Goal: Information Seeking & Learning: Find contact information

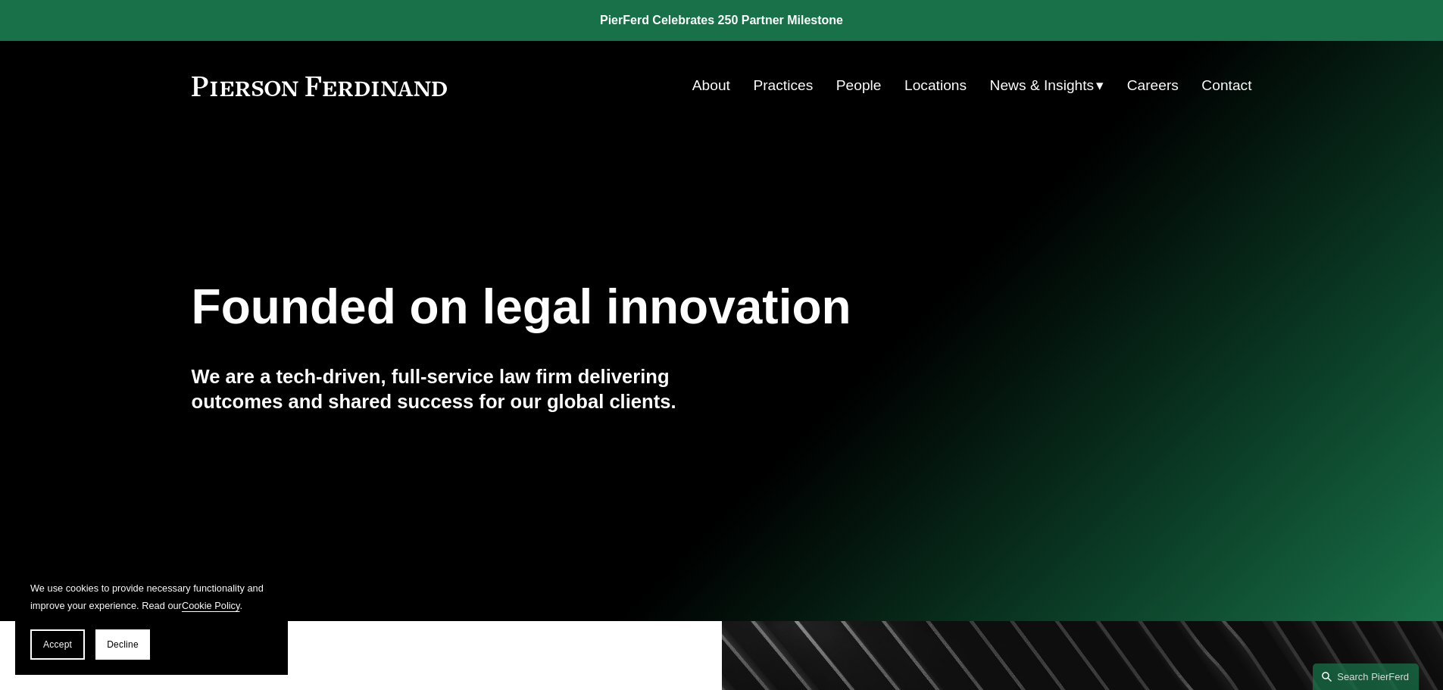
click at [698, 88] on link "About" at bounding box center [712, 85] width 38 height 29
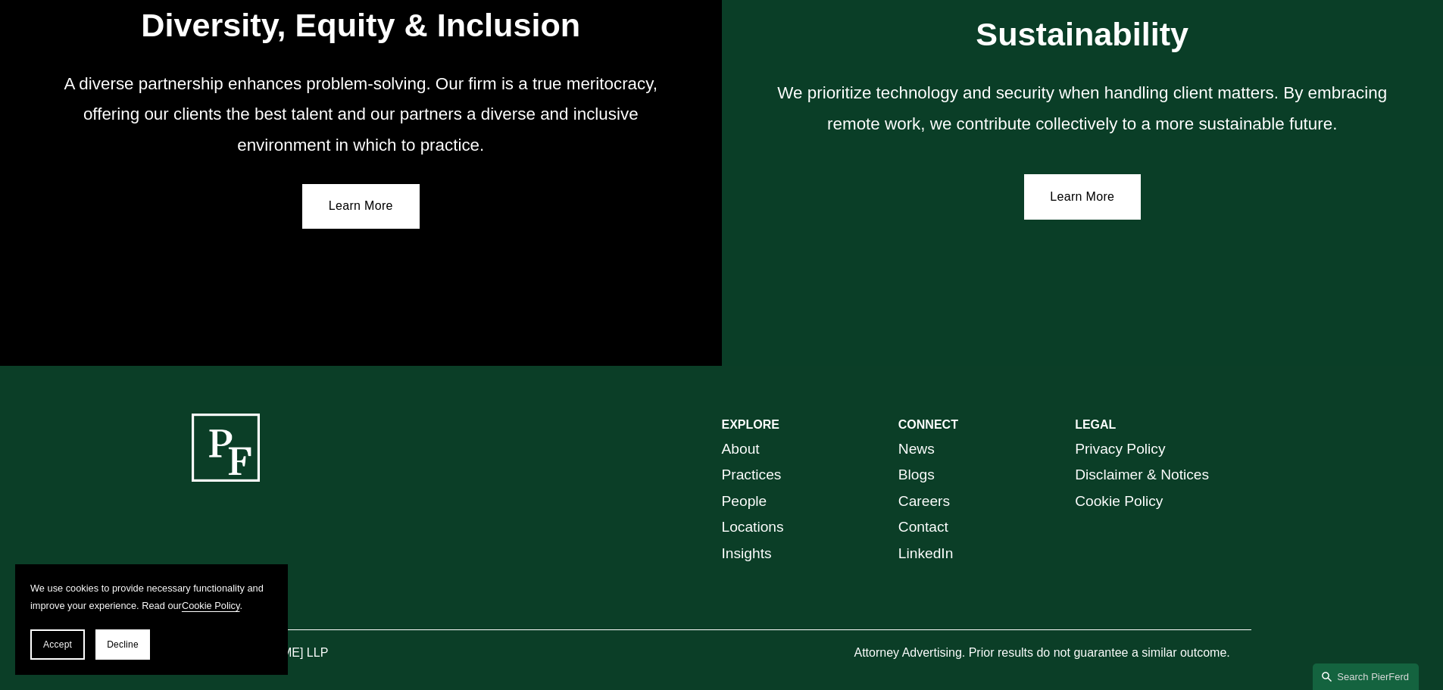
scroll to position [2798, 0]
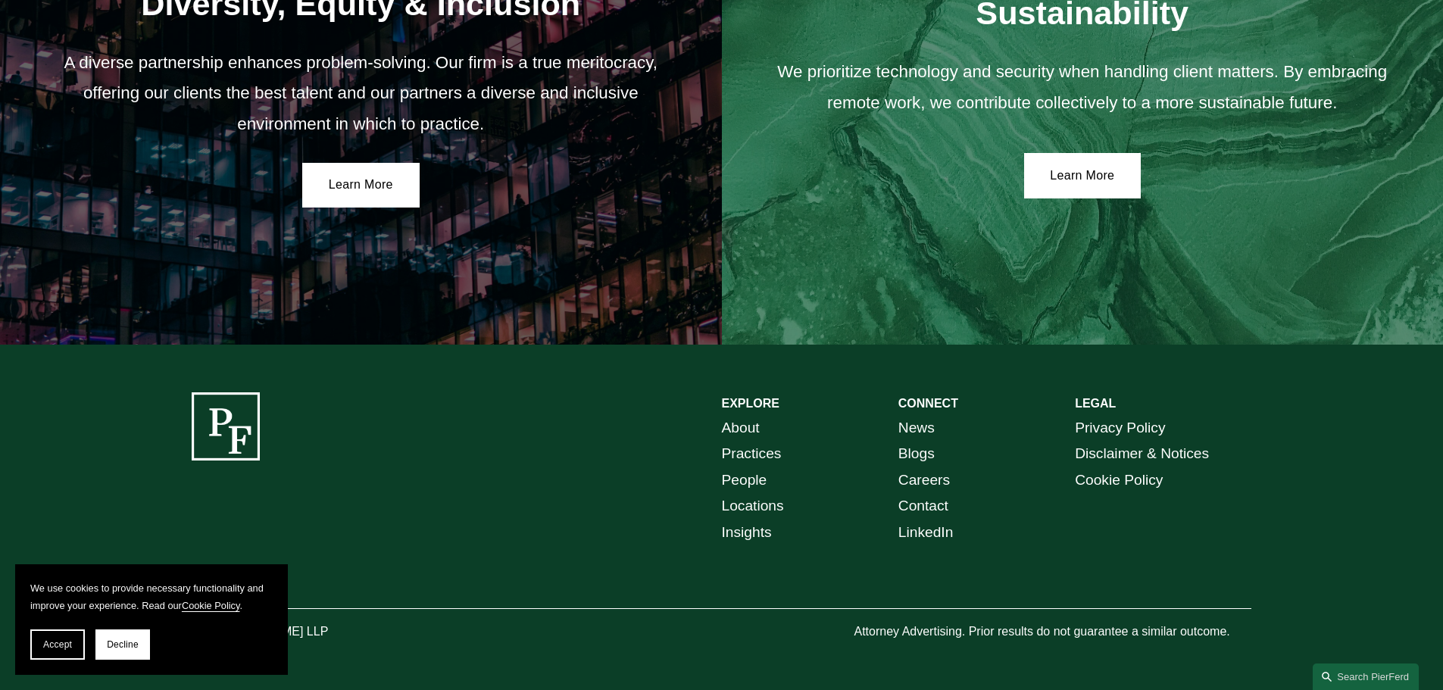
click at [777, 505] on link "Locations" at bounding box center [753, 506] width 62 height 27
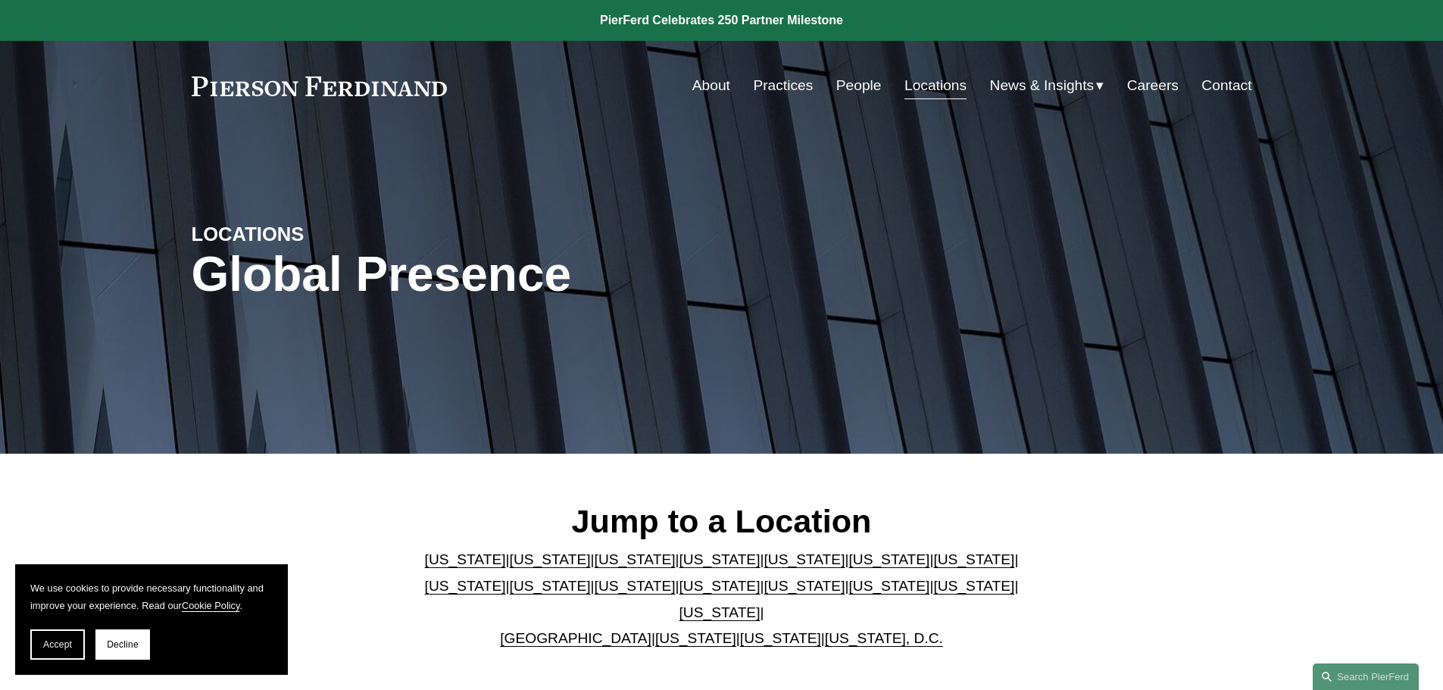
click at [510, 565] on link "[US_STATE]" at bounding box center [550, 560] width 81 height 16
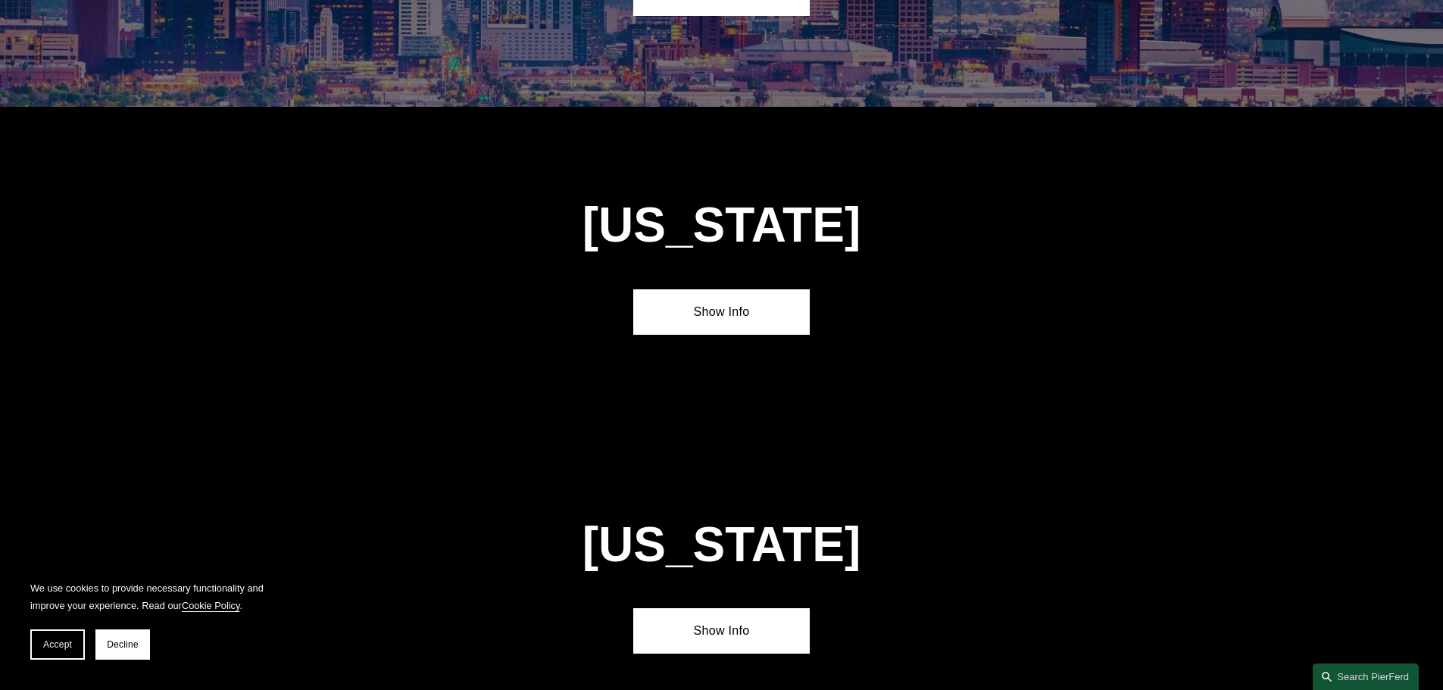
scroll to position [1007, 0]
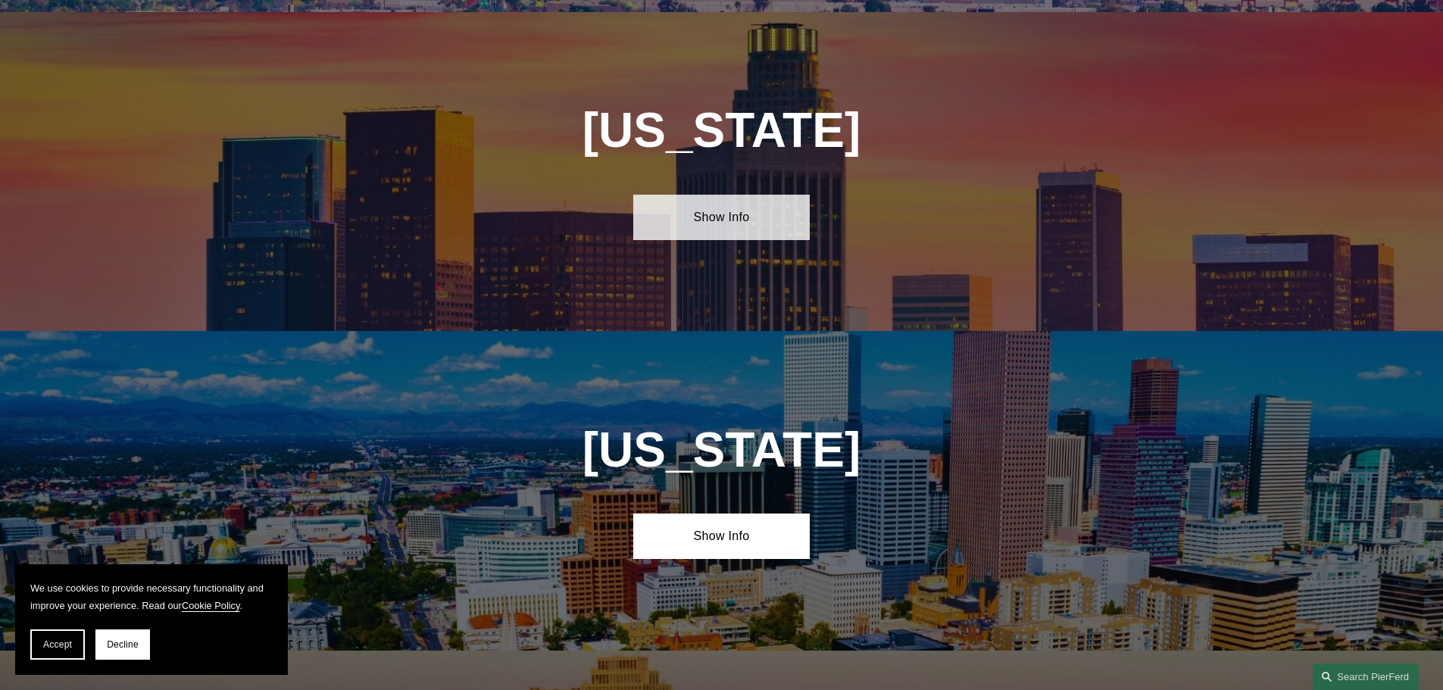
click at [761, 207] on link "Show Info" at bounding box center [721, 217] width 177 height 45
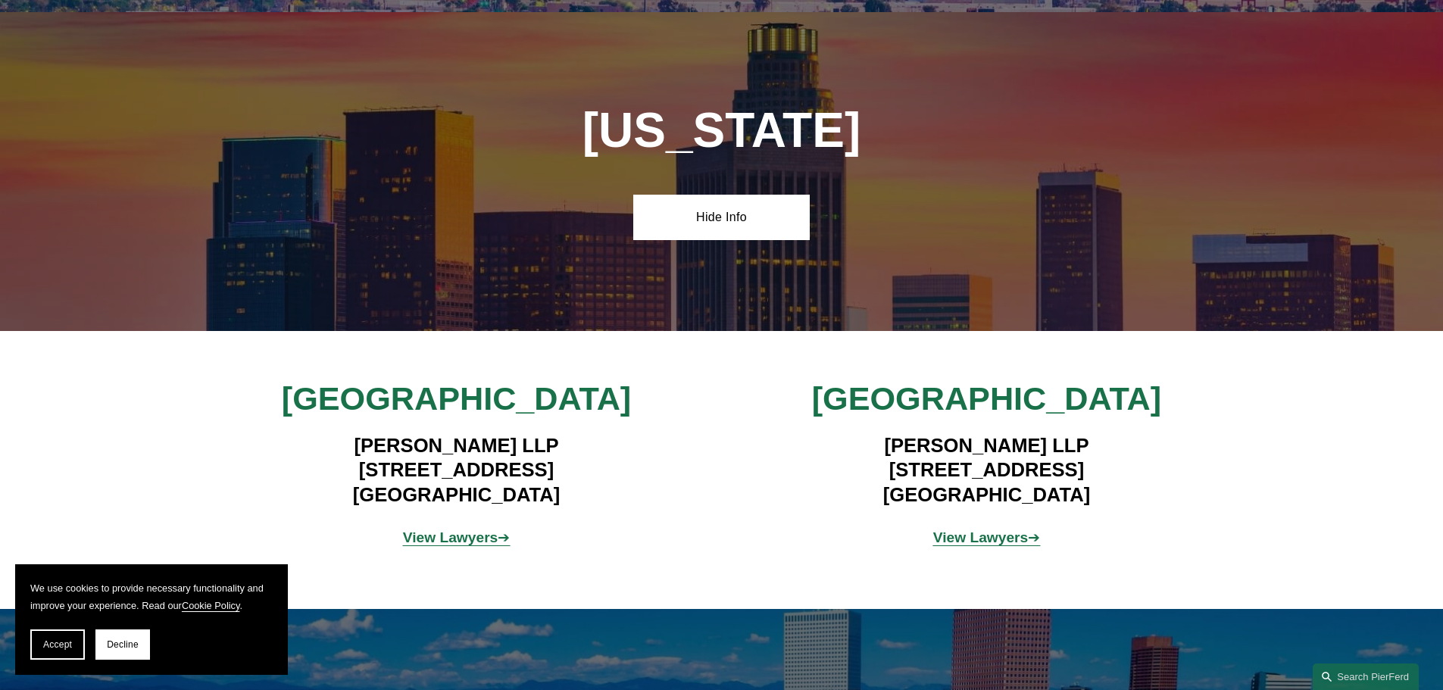
click at [455, 531] on strong "View Lawyers" at bounding box center [450, 538] width 95 height 16
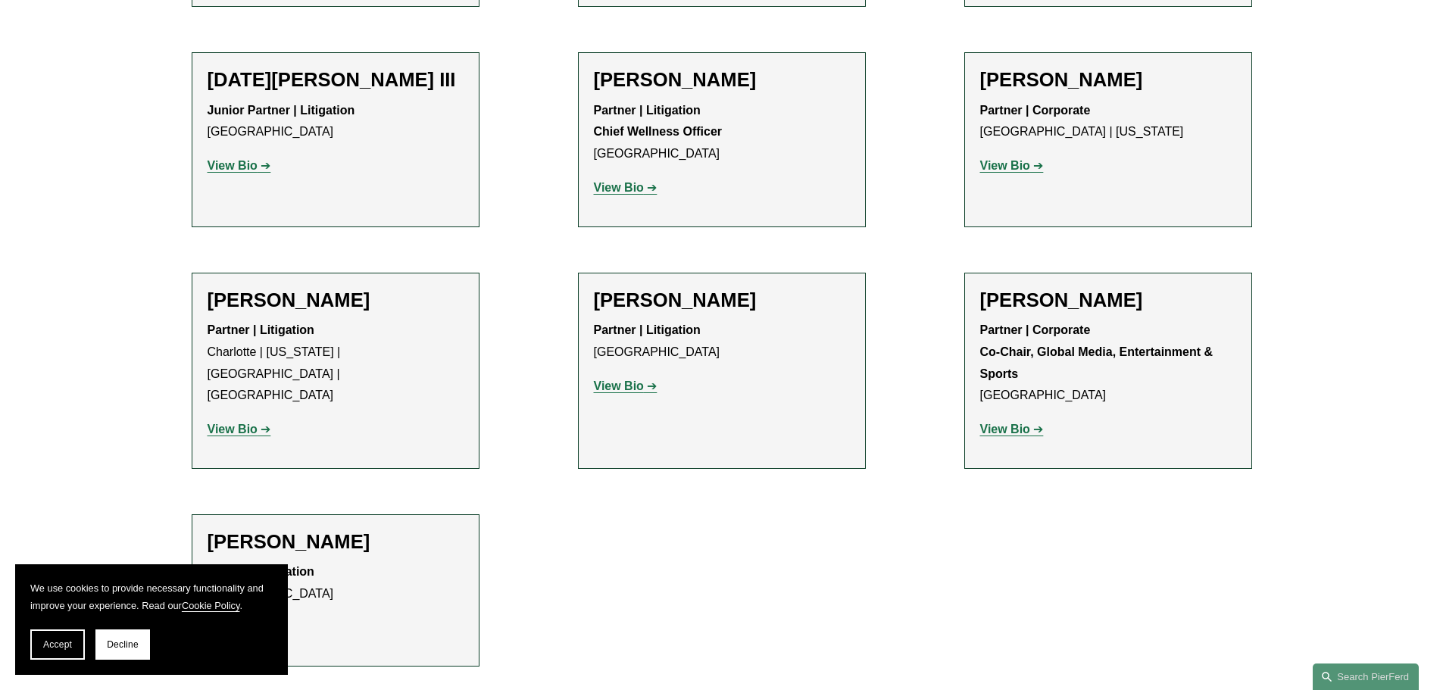
scroll to position [1591, 0]
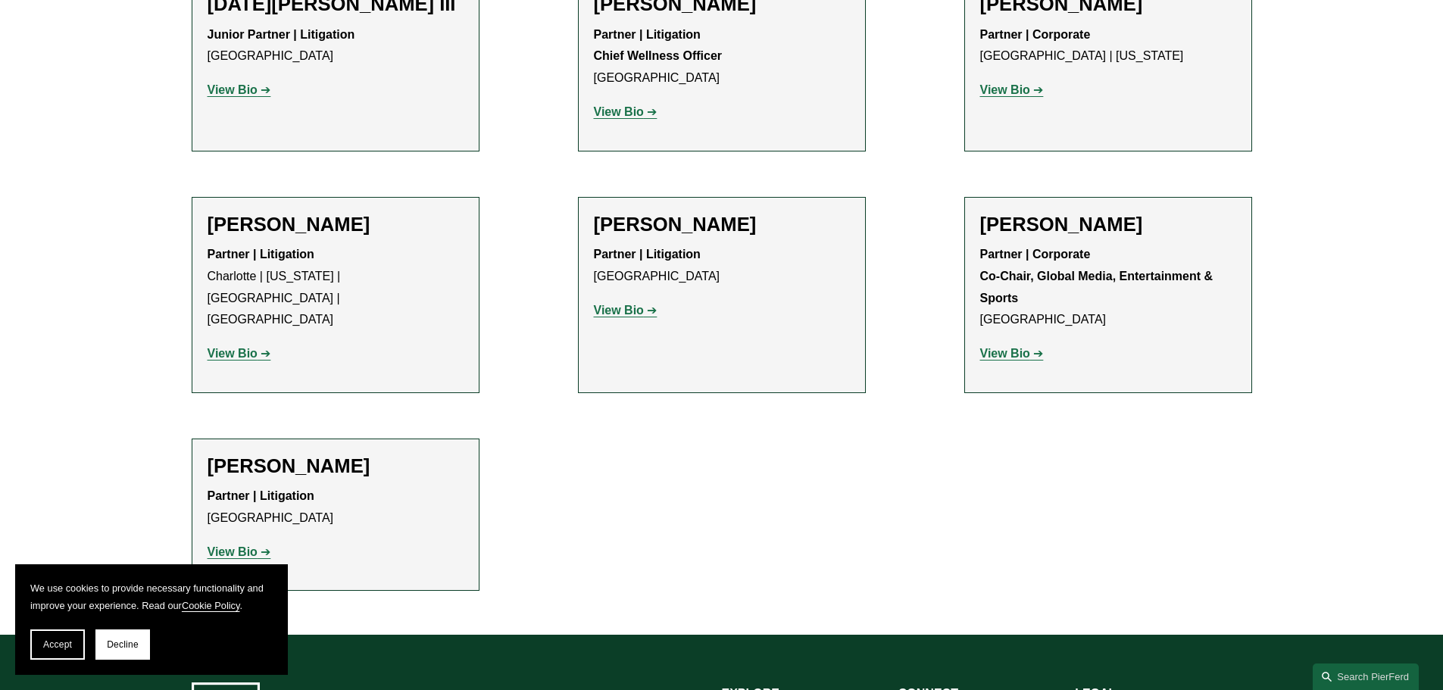
click at [240, 546] on strong "View Bio" at bounding box center [233, 552] width 50 height 13
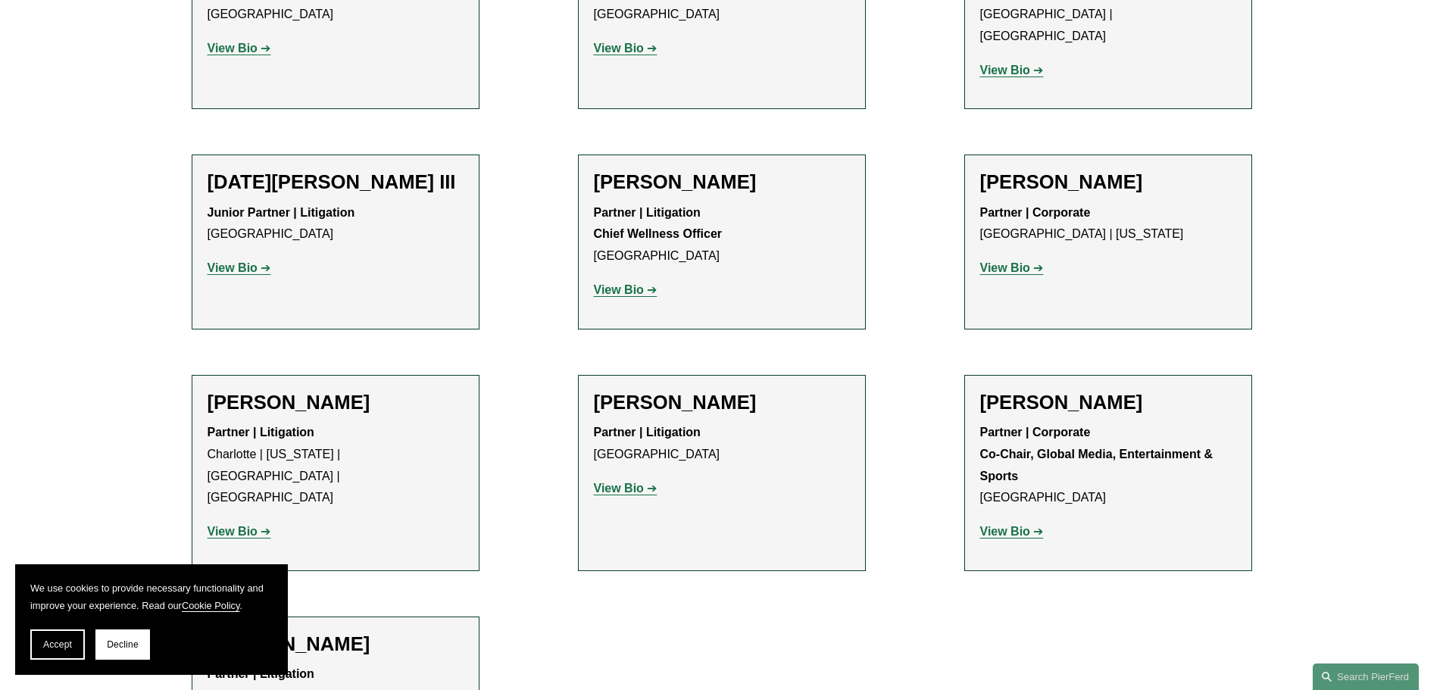
scroll to position [1364, 0]
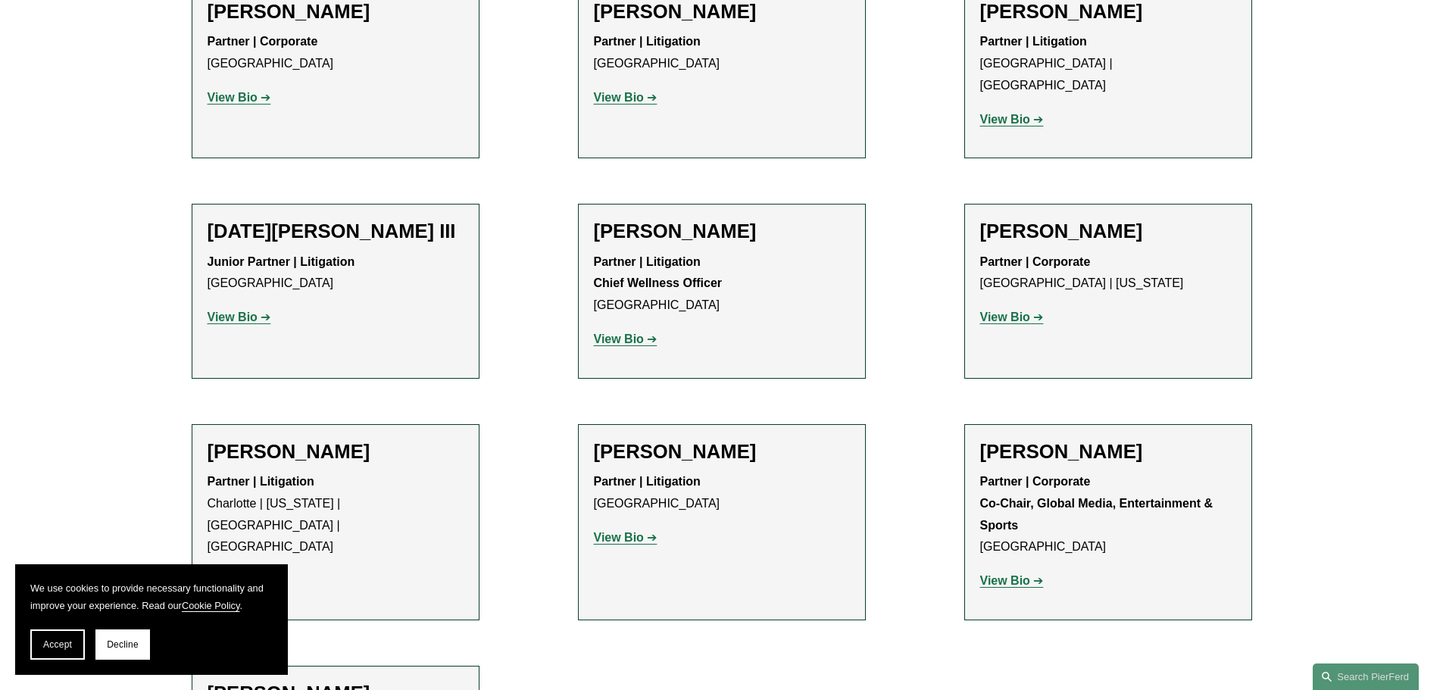
click at [240, 311] on strong "View Bio" at bounding box center [233, 317] width 50 height 13
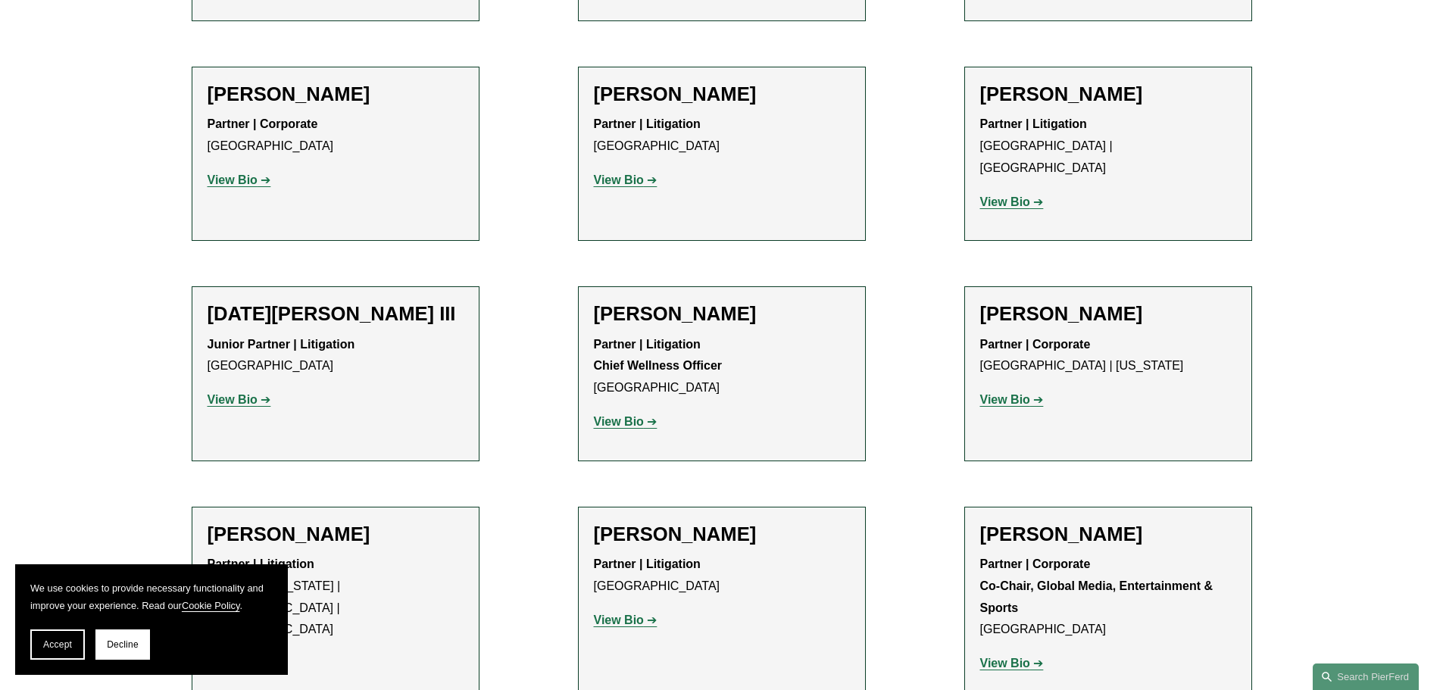
scroll to position [1288, 0]
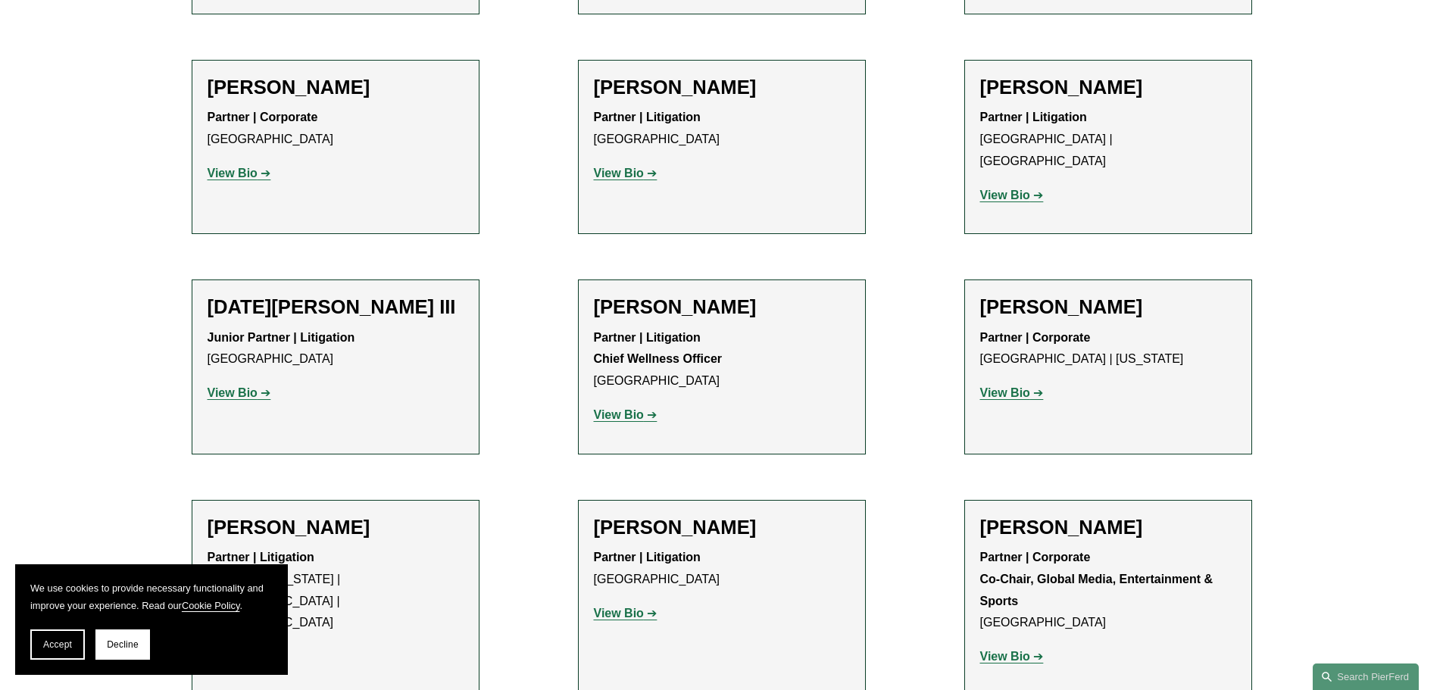
click at [239, 386] on strong "View Bio" at bounding box center [233, 392] width 50 height 13
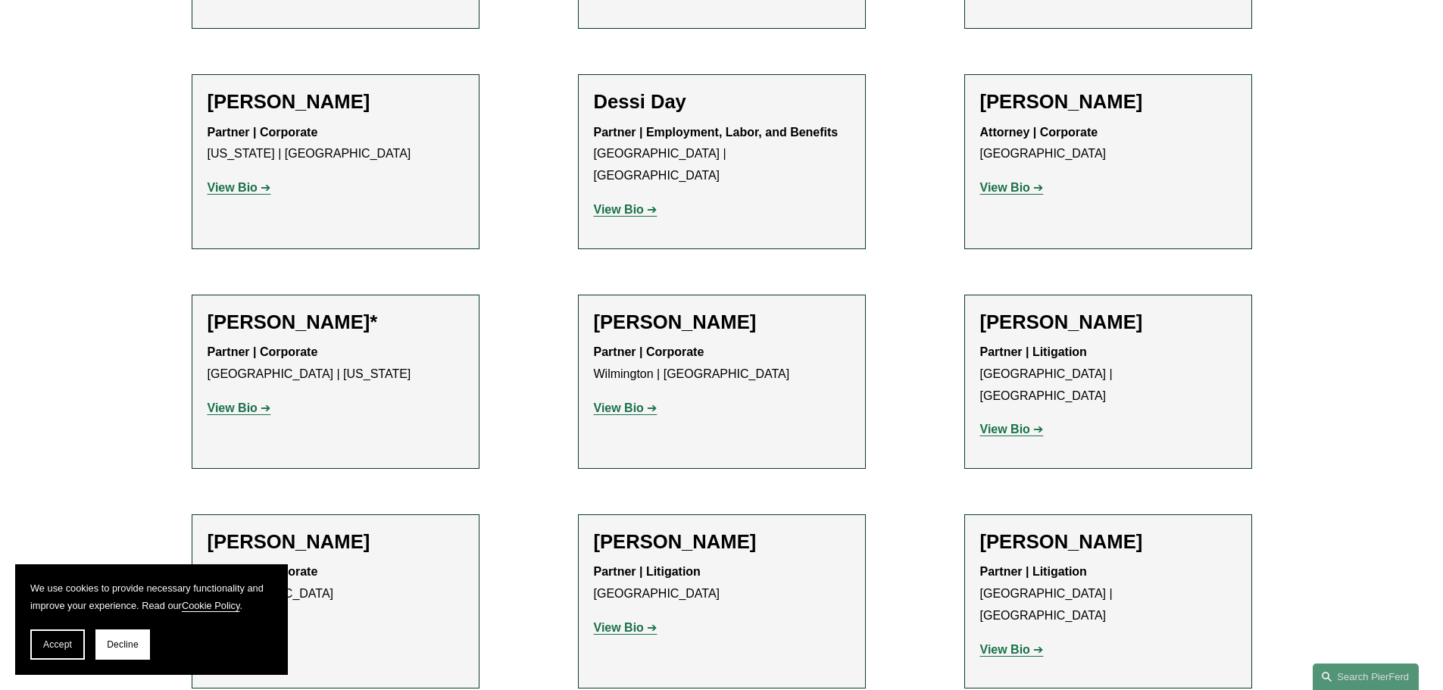
scroll to position [758, 0]
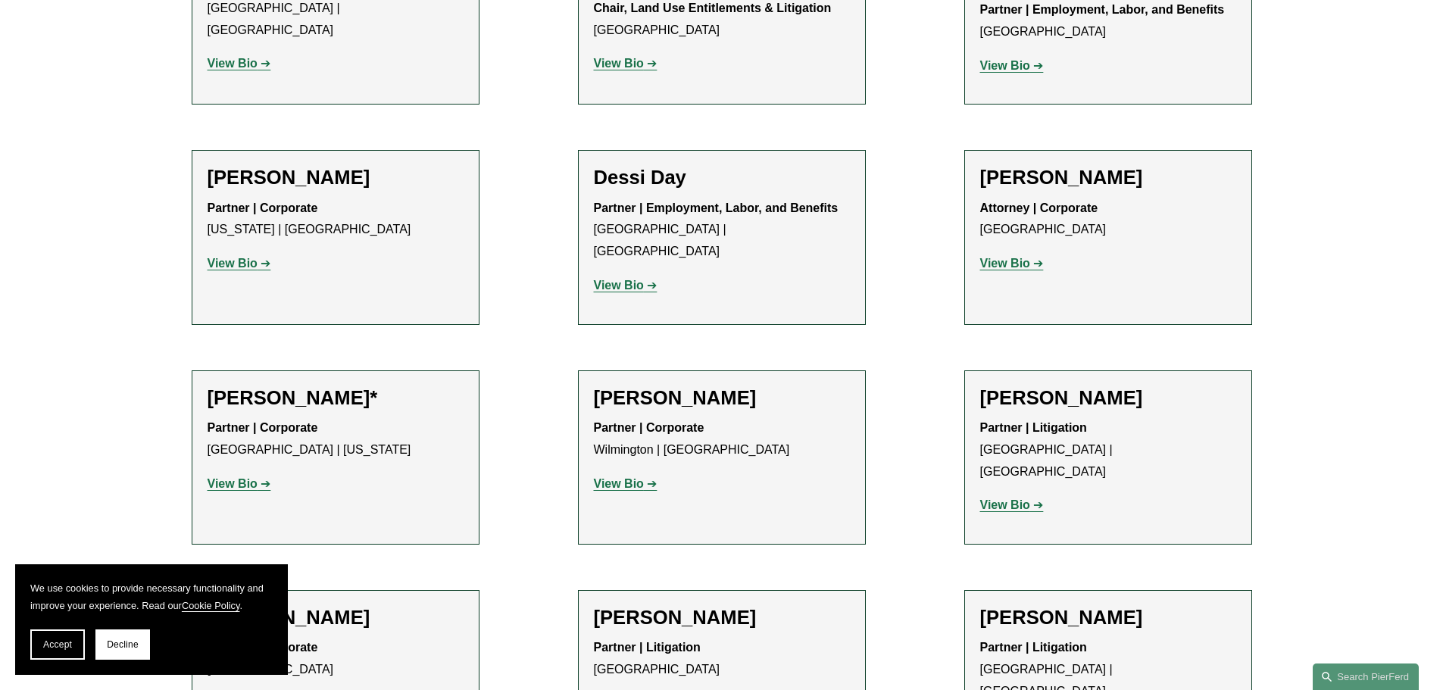
click at [636, 279] on strong "View Bio" at bounding box center [619, 285] width 50 height 13
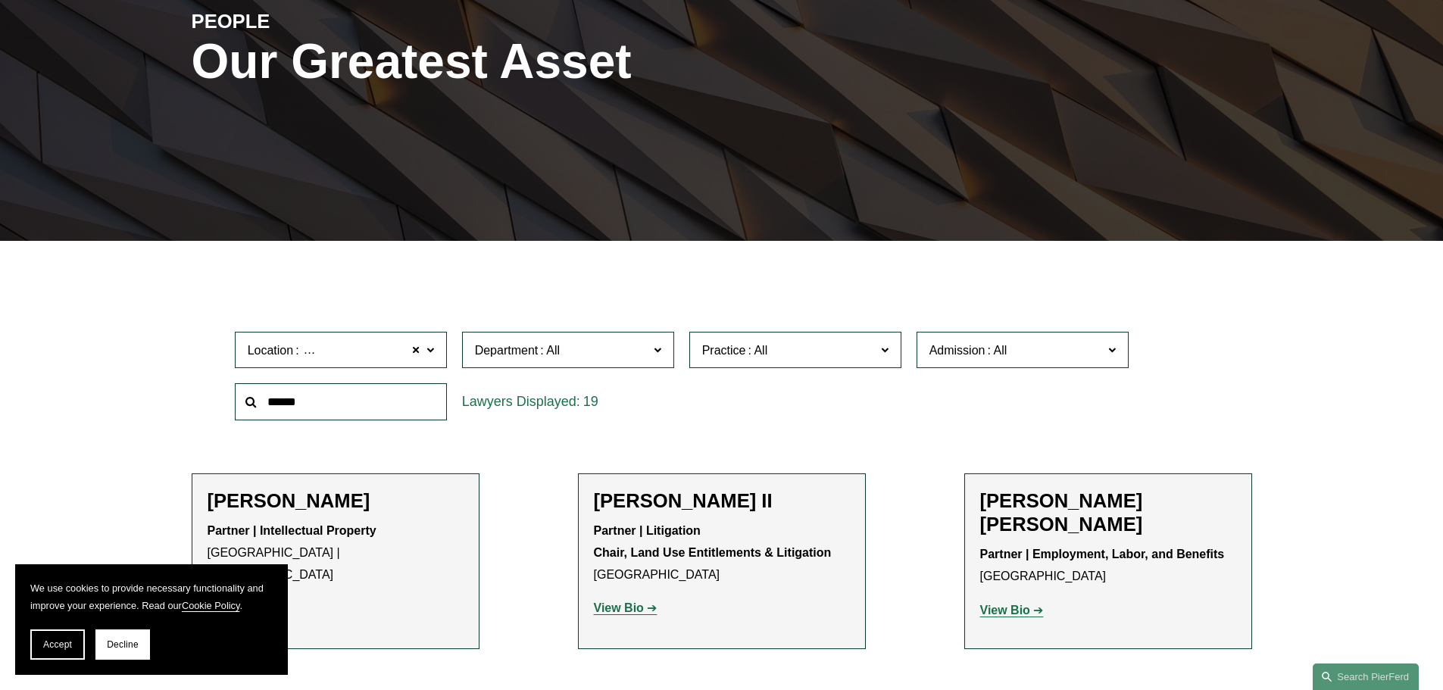
scroll to position [227, 0]
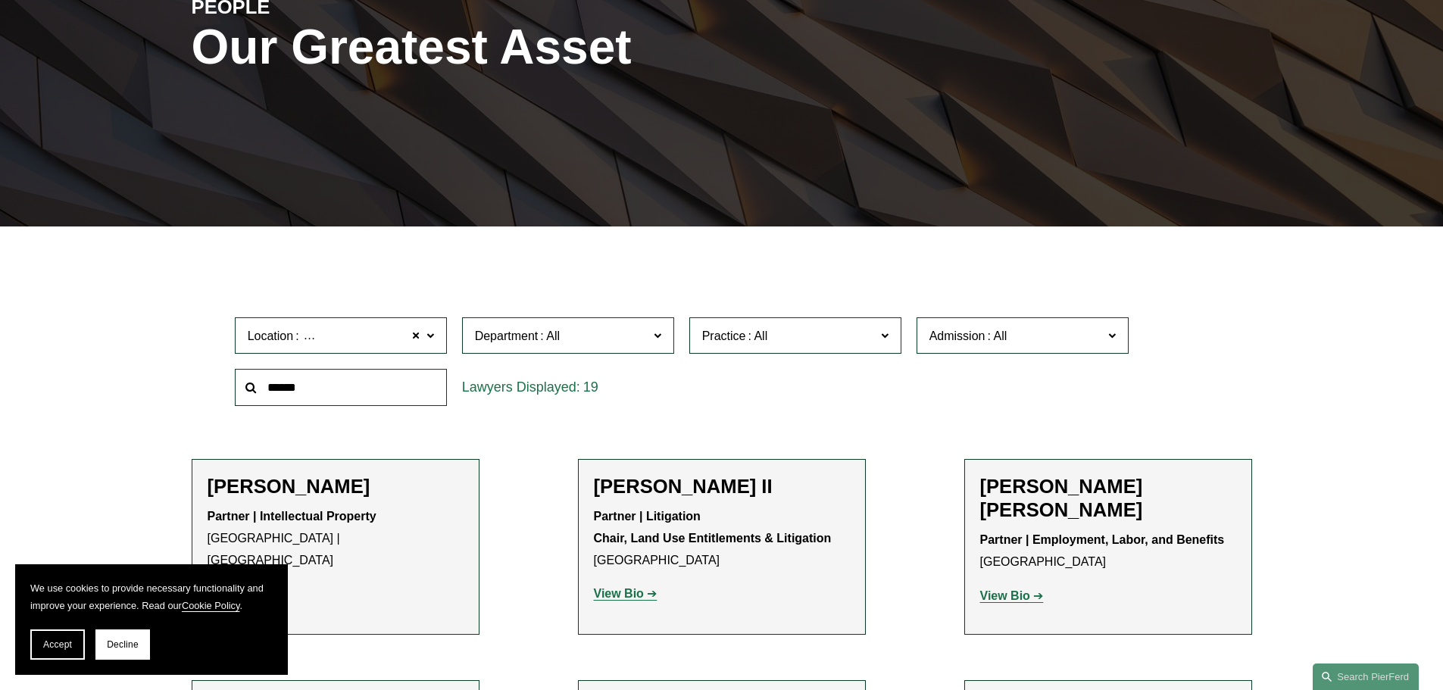
click at [428, 336] on span at bounding box center [430, 335] width 8 height 20
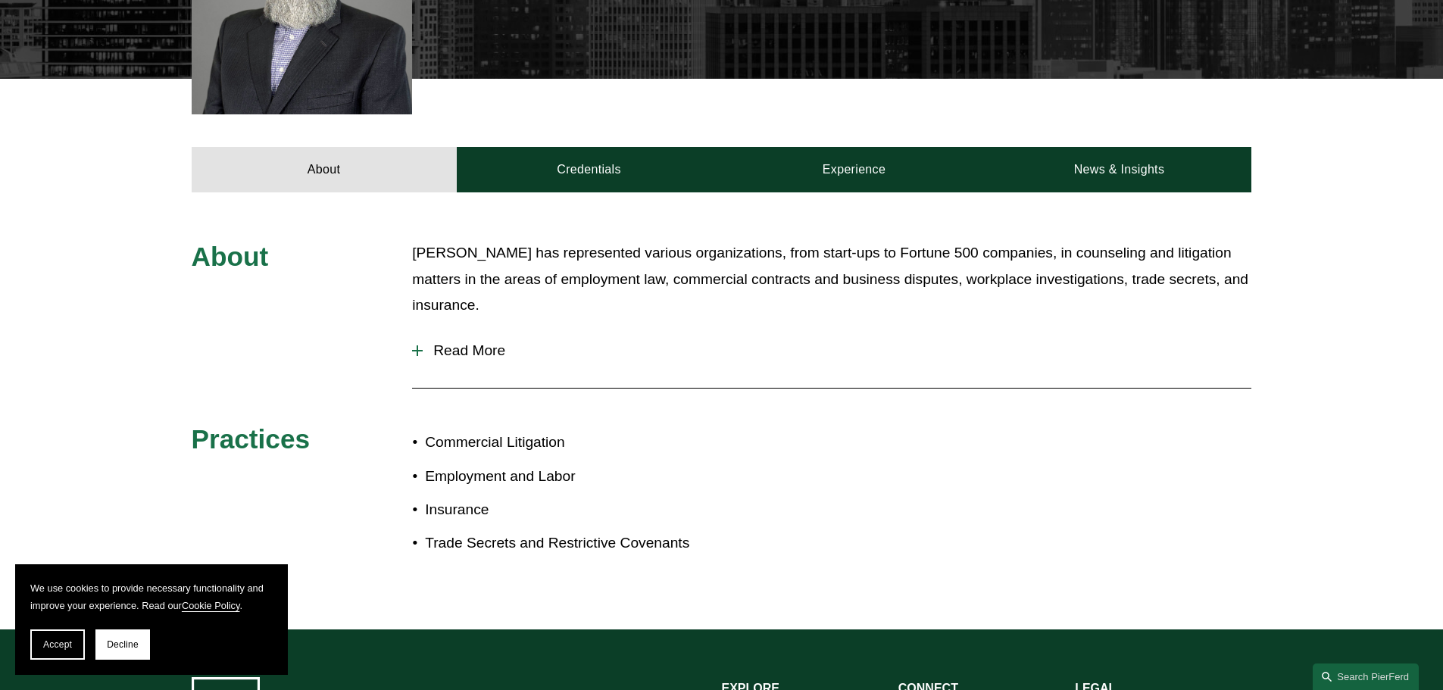
scroll to position [530, 0]
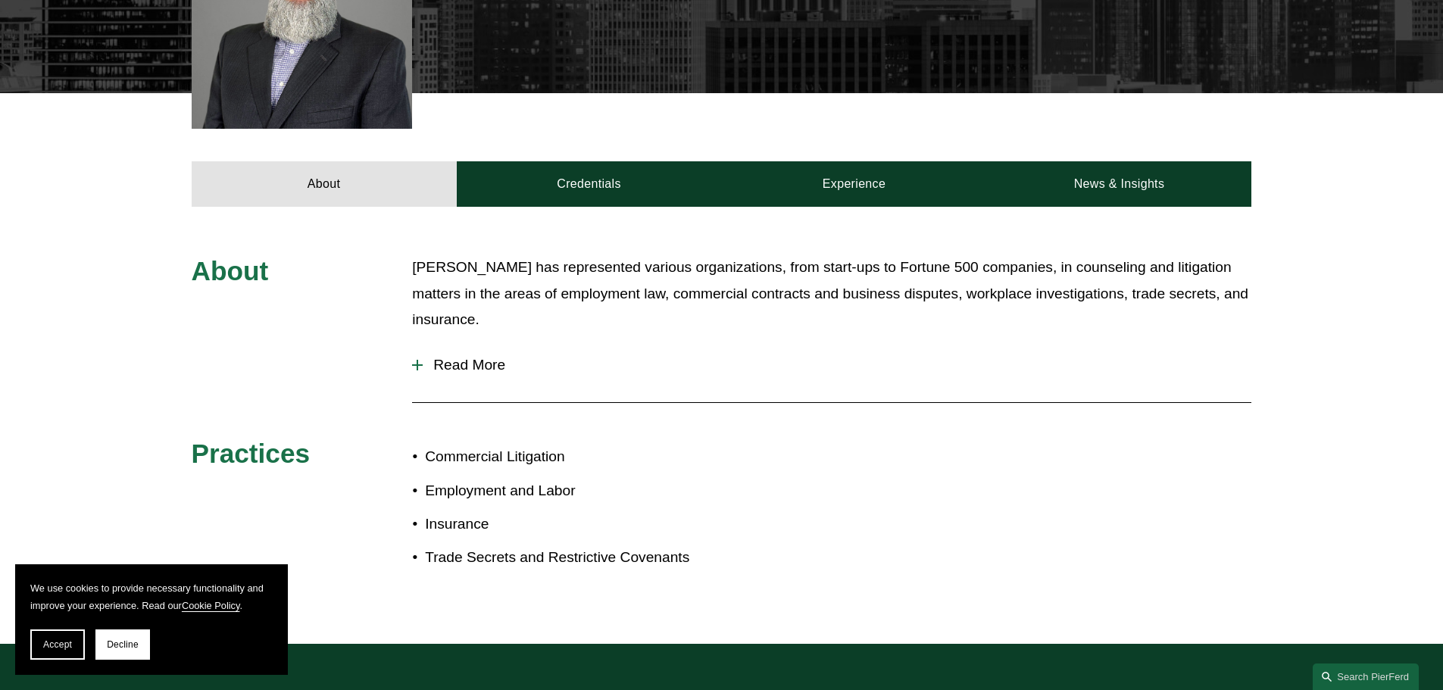
click at [460, 357] on span "Read More" at bounding box center [837, 365] width 829 height 17
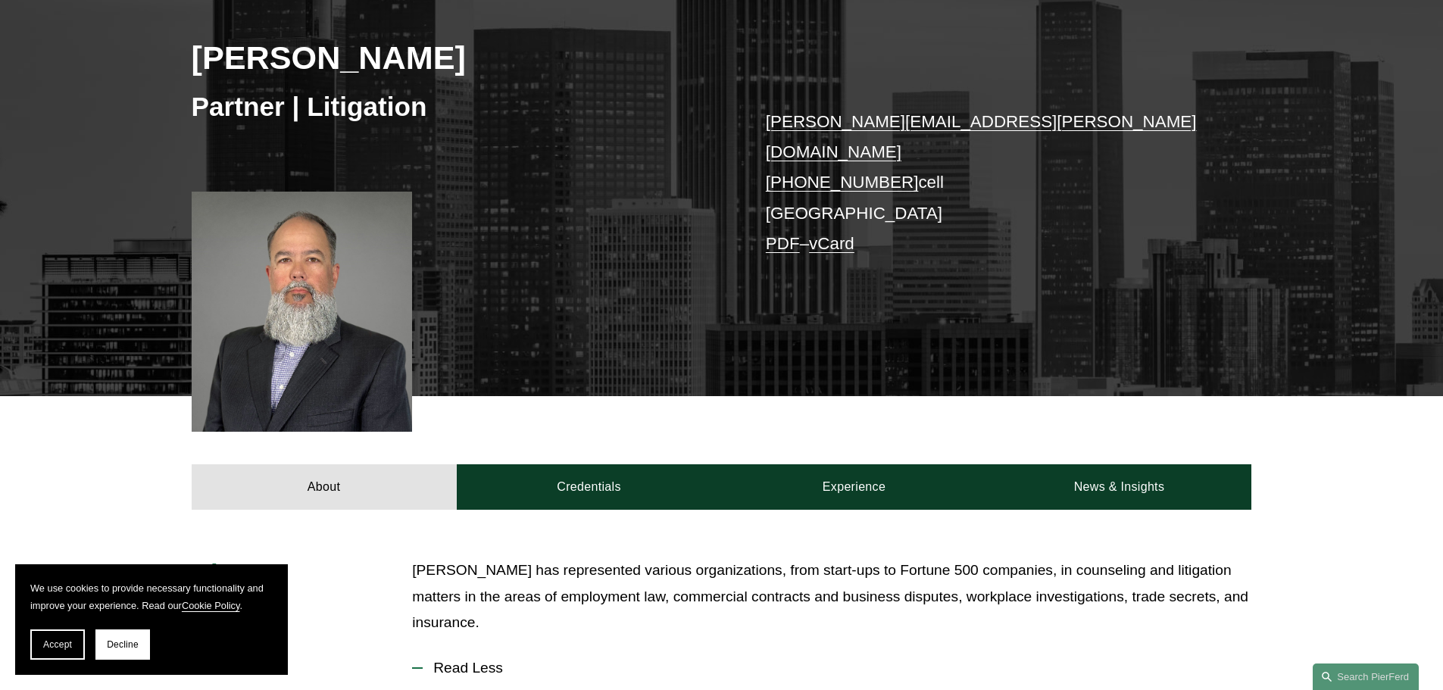
scroll to position [303, 0]
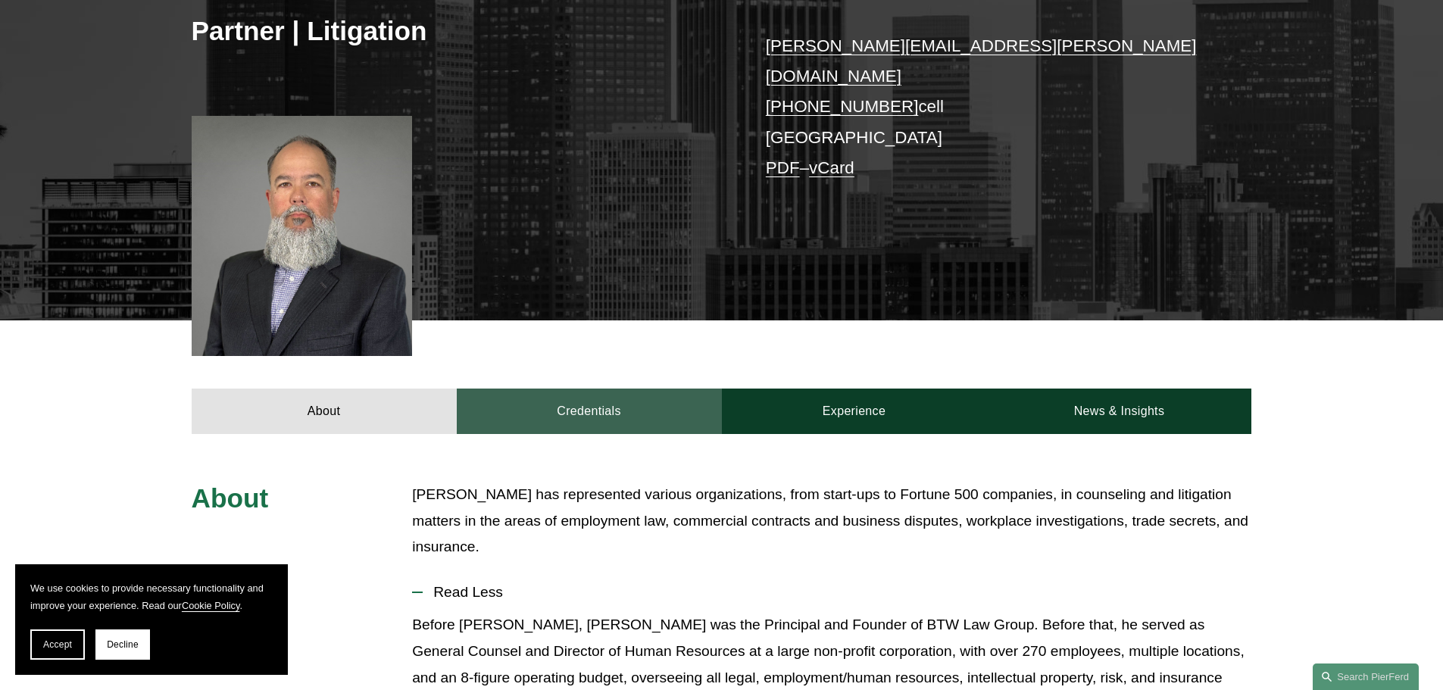
click at [612, 402] on link "Credentials" at bounding box center [589, 411] width 265 height 45
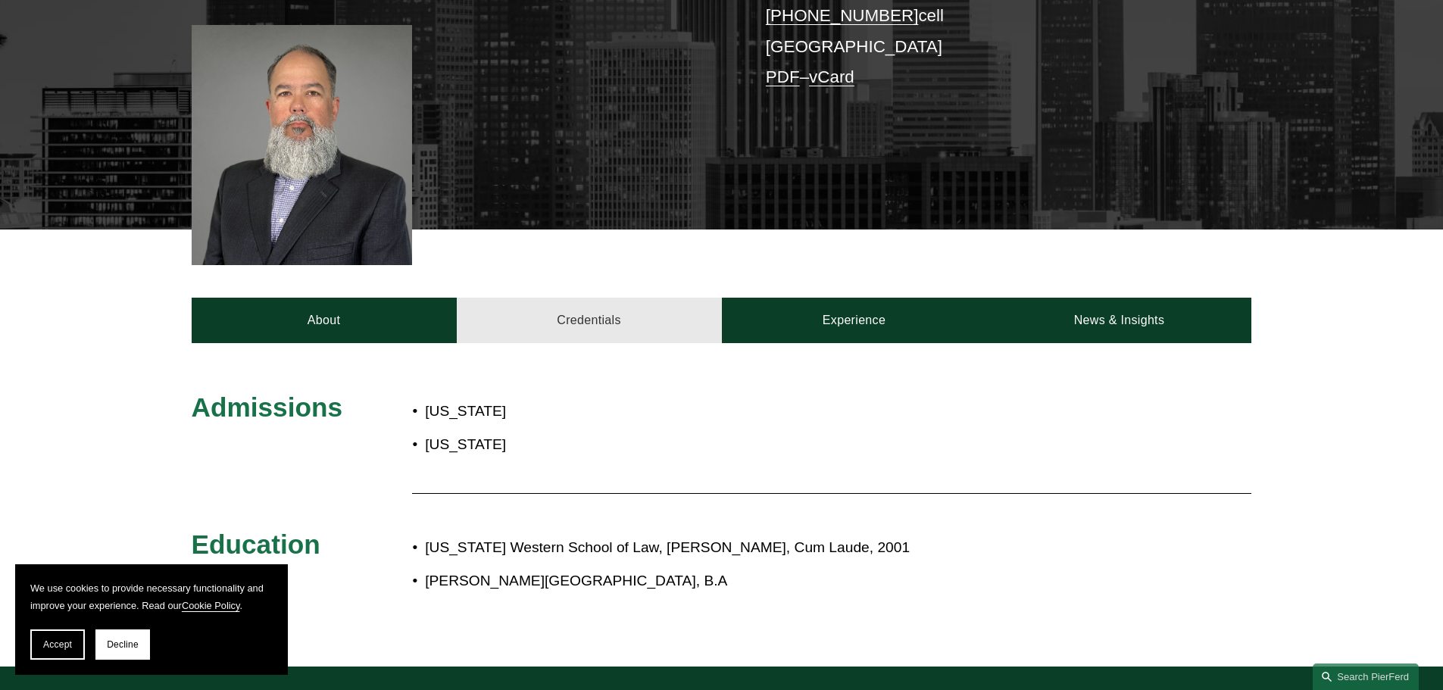
scroll to position [379, 0]
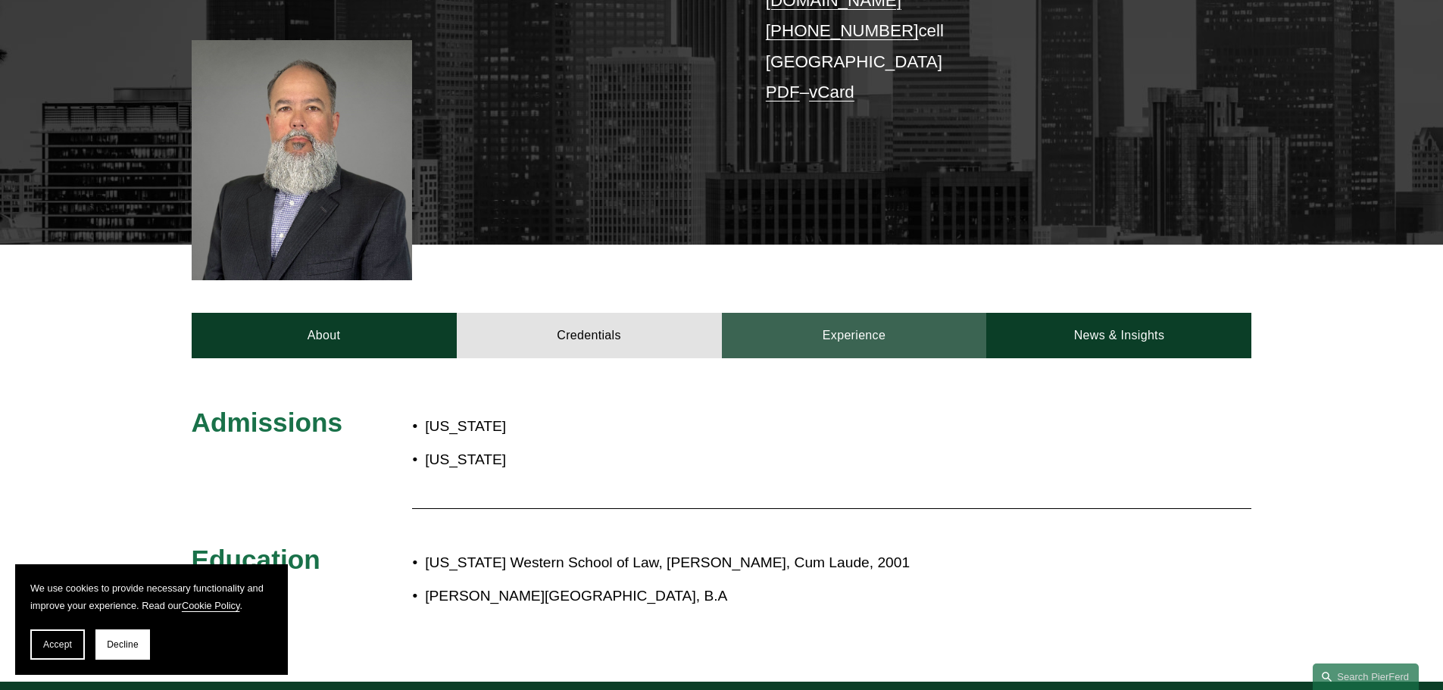
click at [874, 323] on link "Experience" at bounding box center [854, 335] width 265 height 45
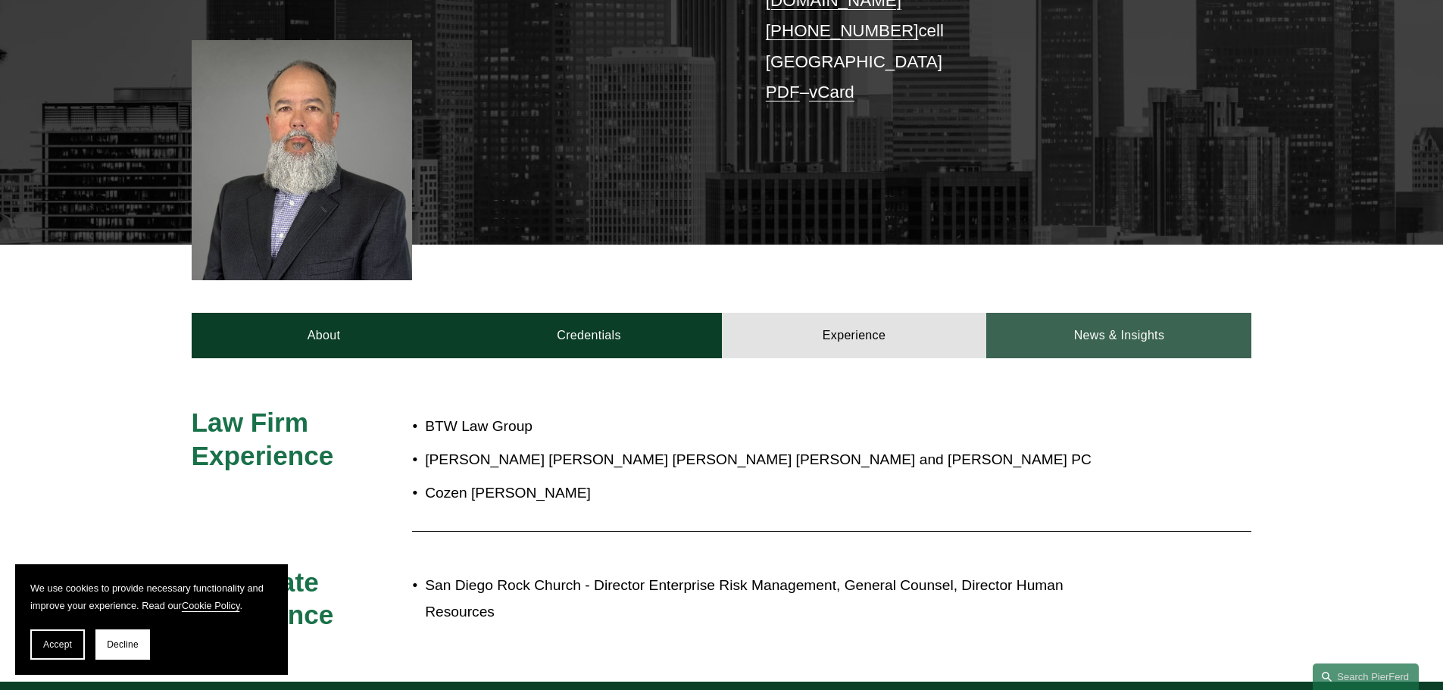
click at [1089, 322] on link "News & Insights" at bounding box center [1118, 335] width 265 height 45
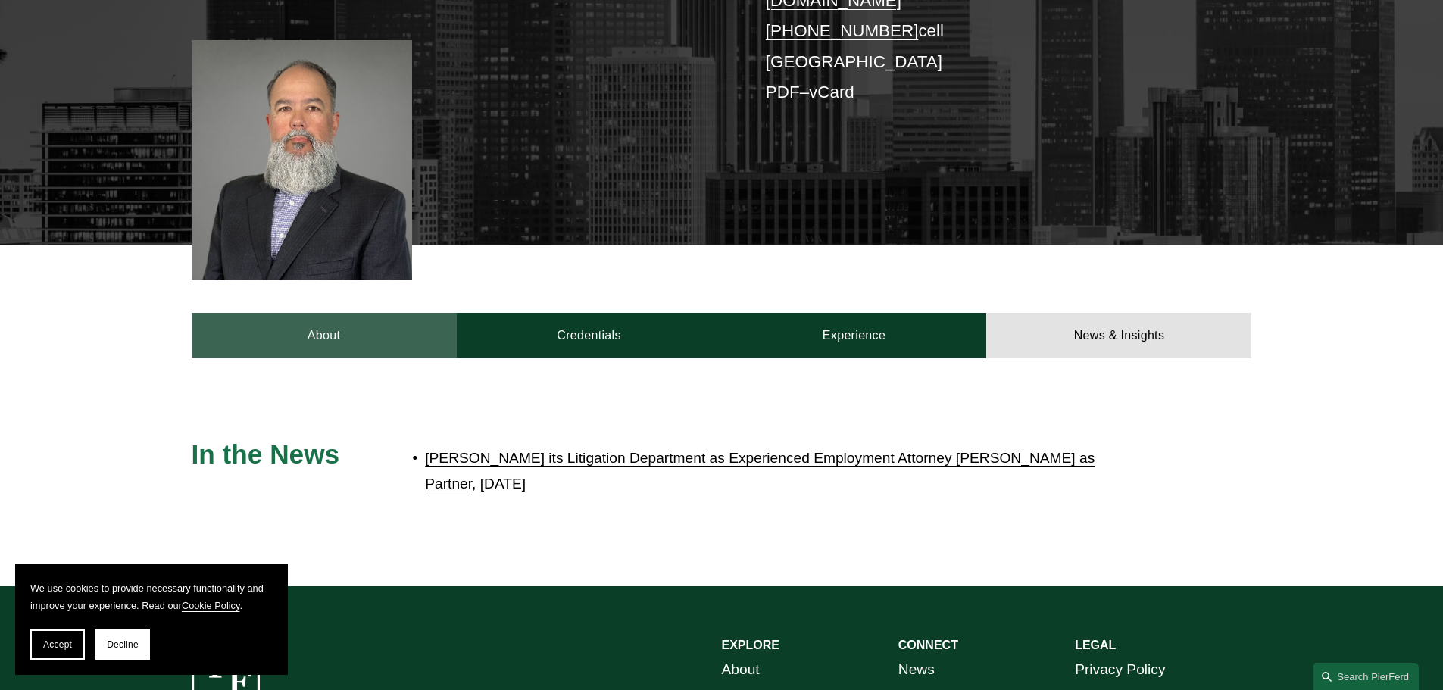
click at [345, 329] on link "About" at bounding box center [324, 335] width 265 height 45
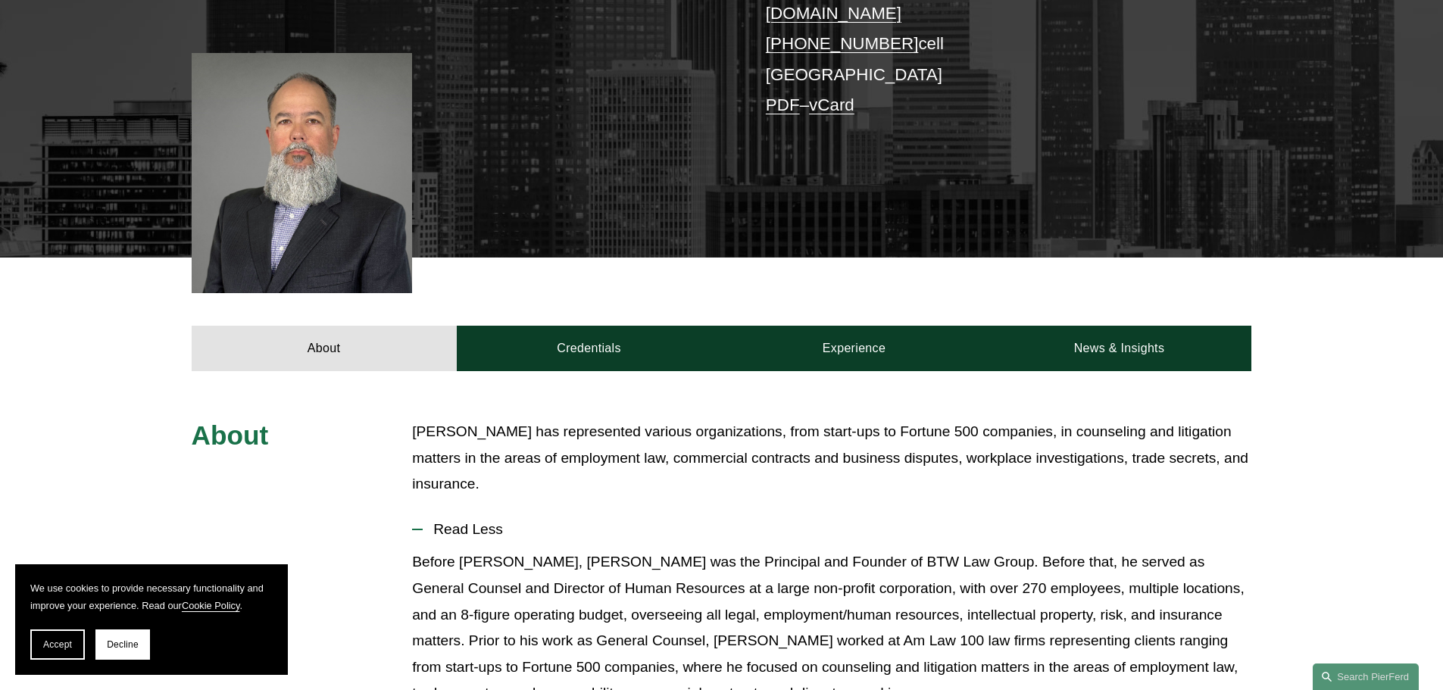
scroll to position [152, 0]
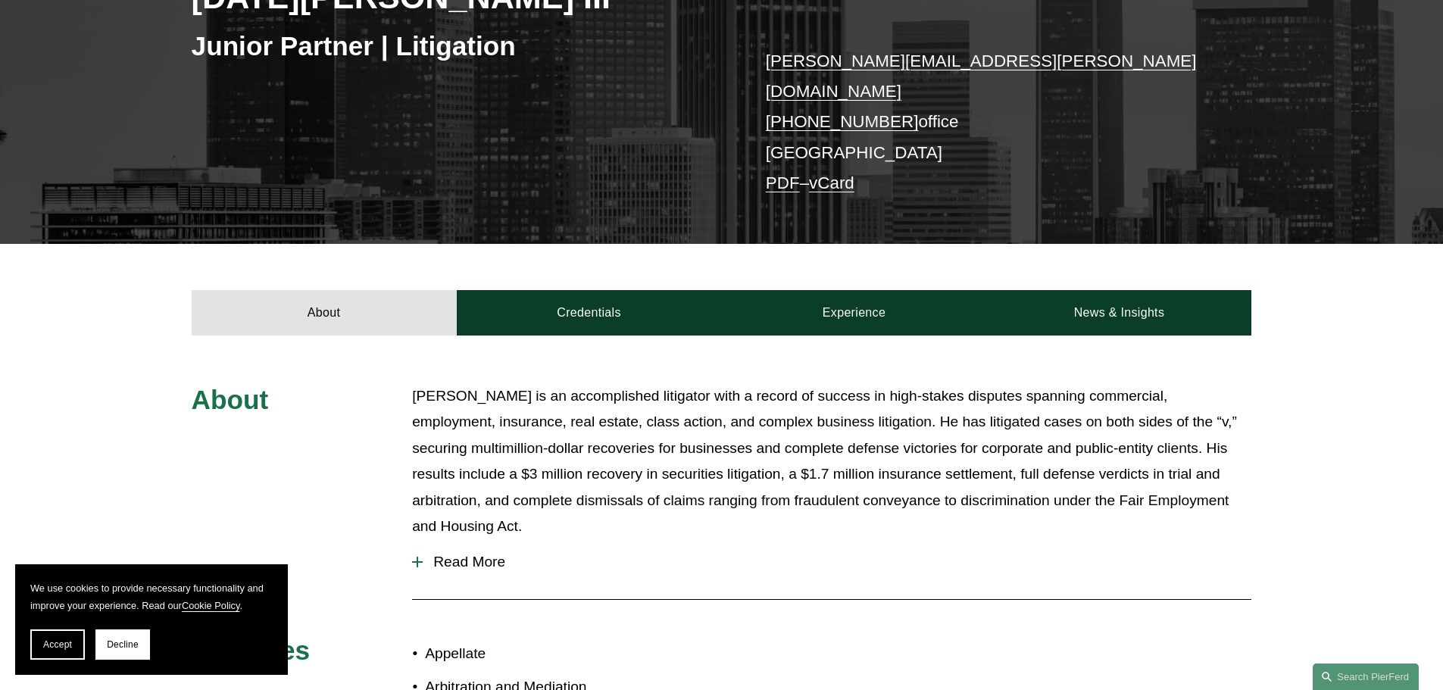
scroll to position [303, 0]
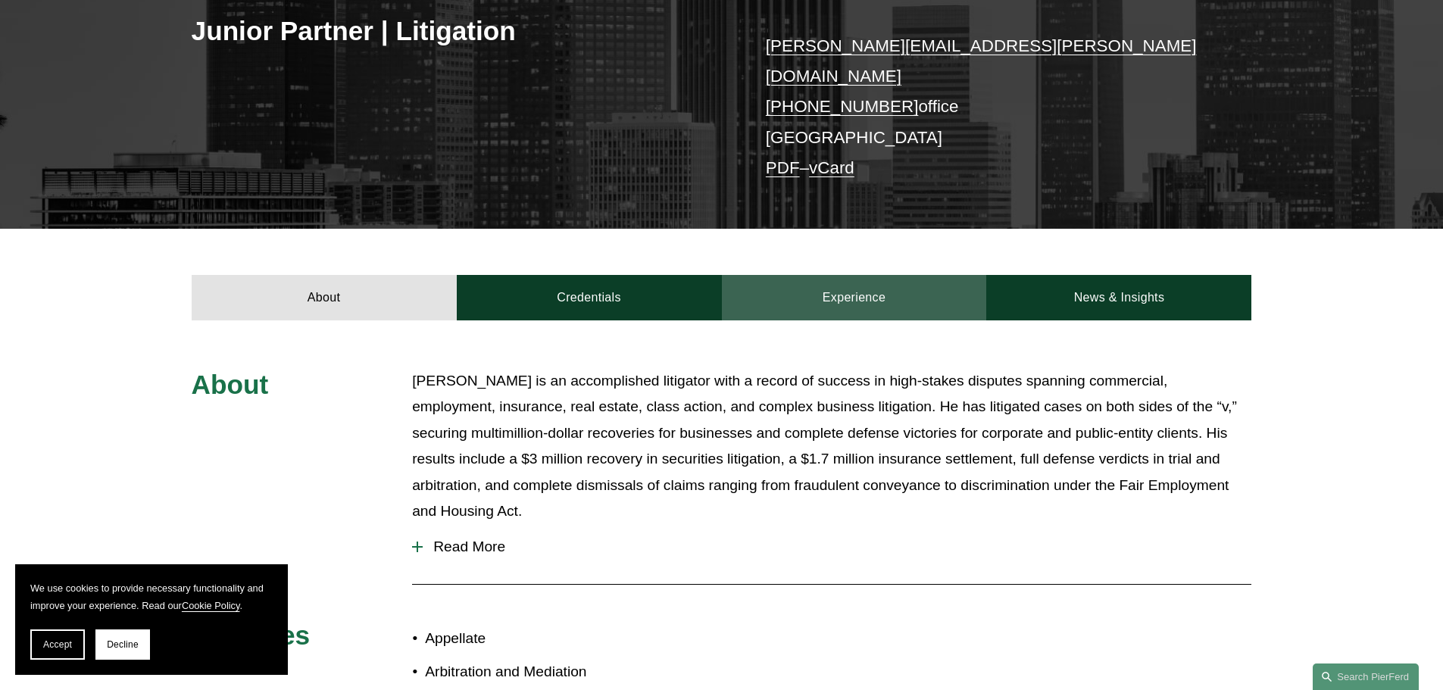
click at [868, 283] on link "Experience" at bounding box center [854, 297] width 265 height 45
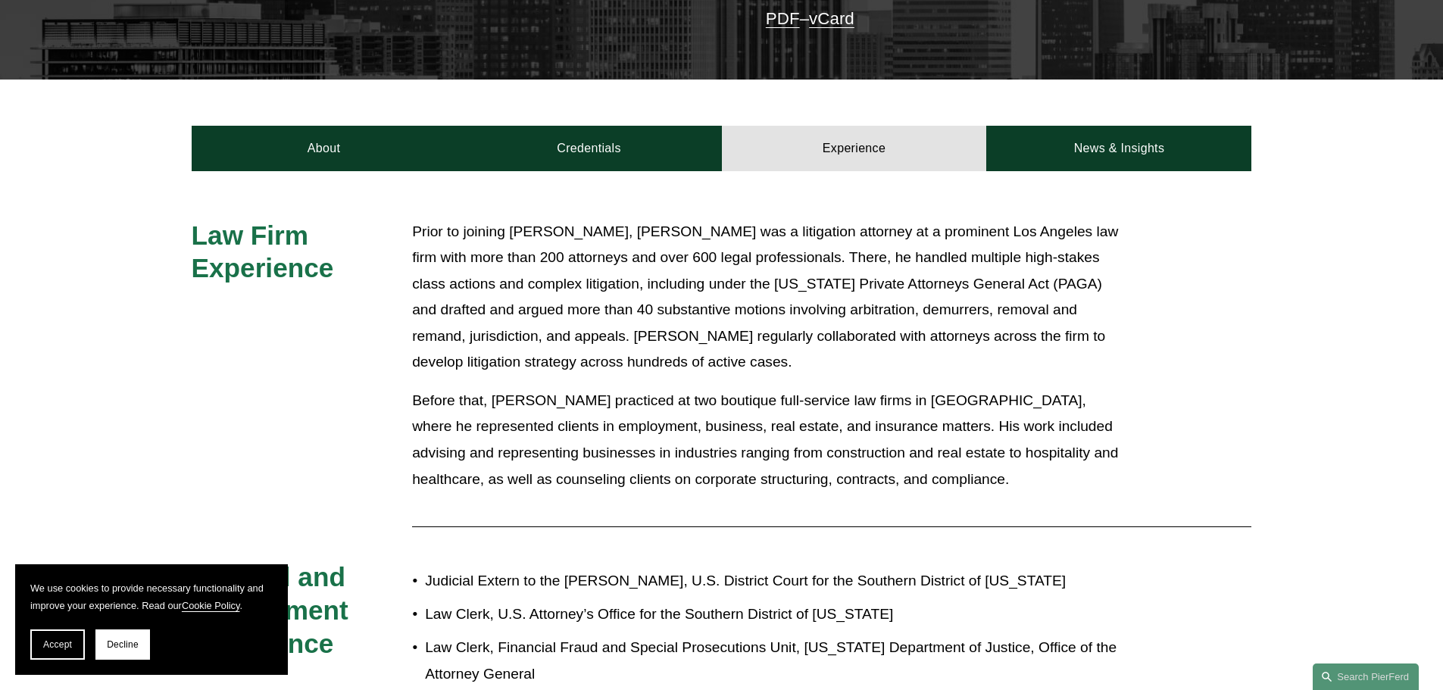
scroll to position [379, 0]
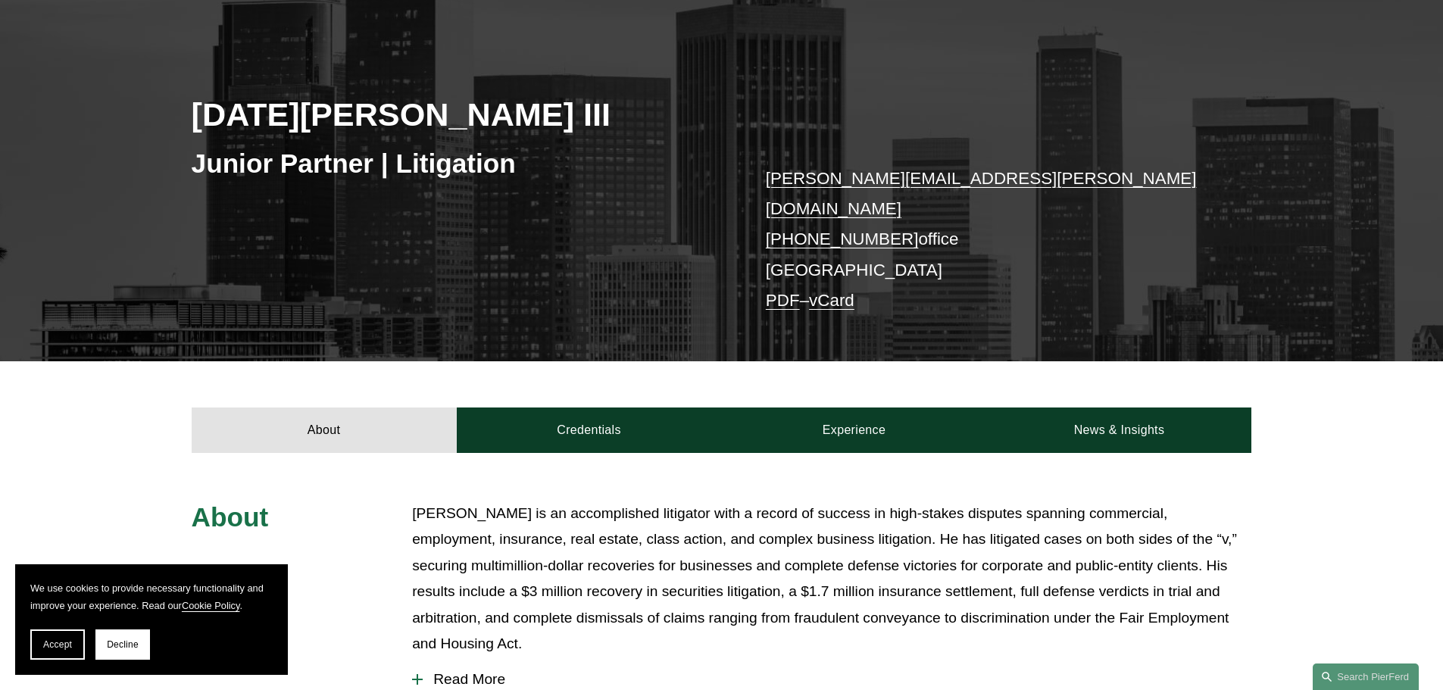
scroll to position [227, 0]
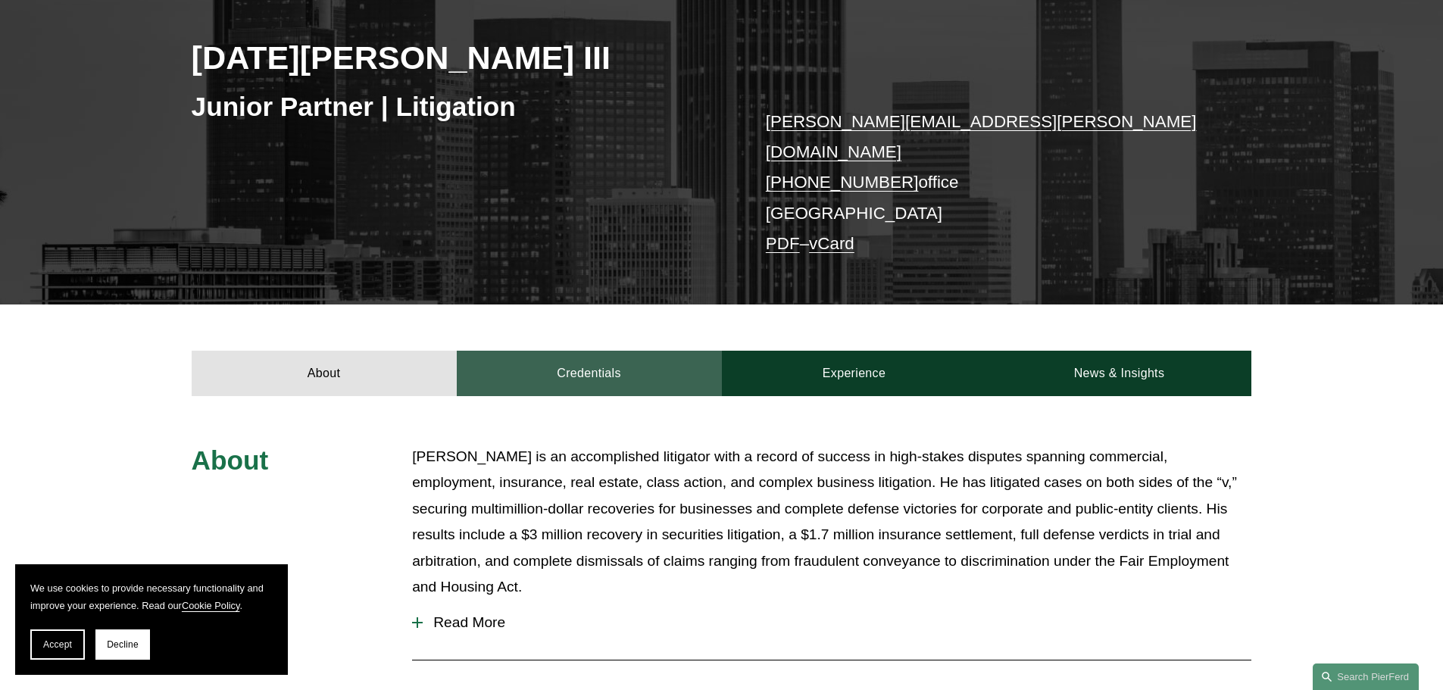
click at [612, 355] on link "Credentials" at bounding box center [589, 373] width 265 height 45
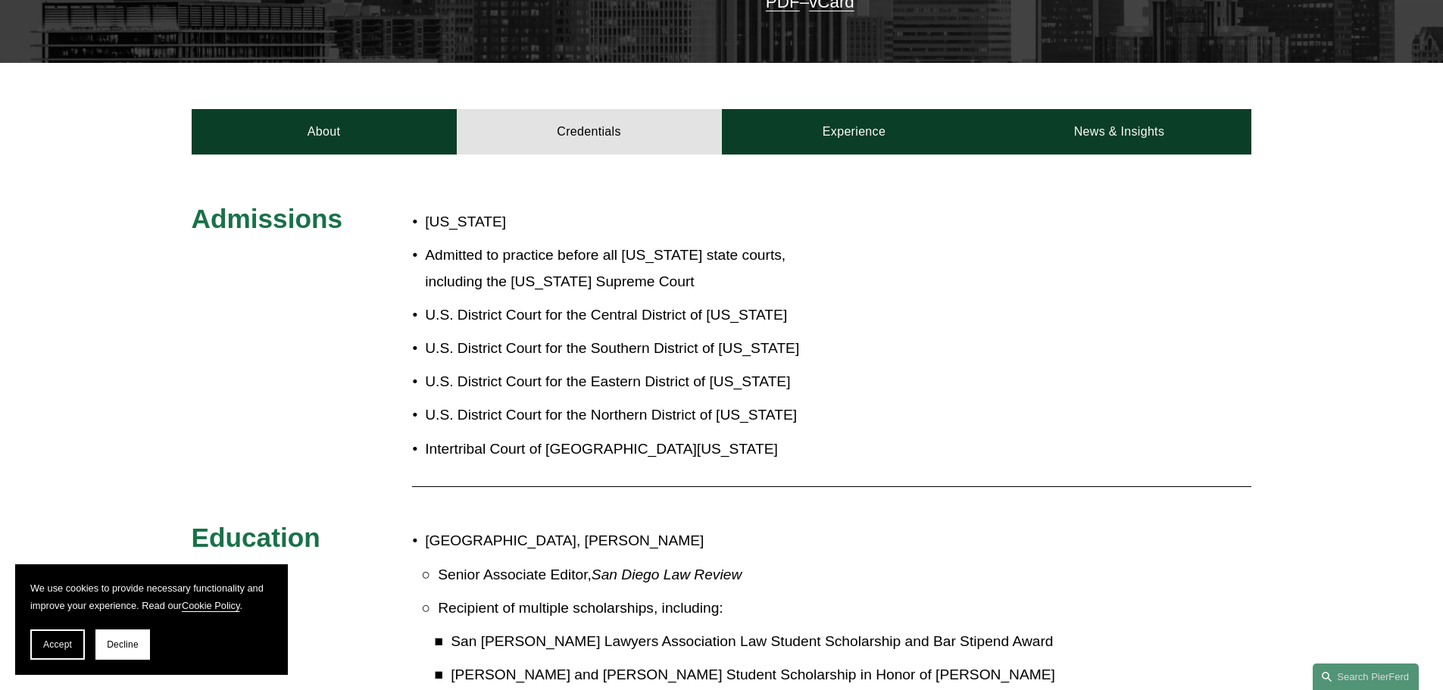
scroll to position [379, 0]
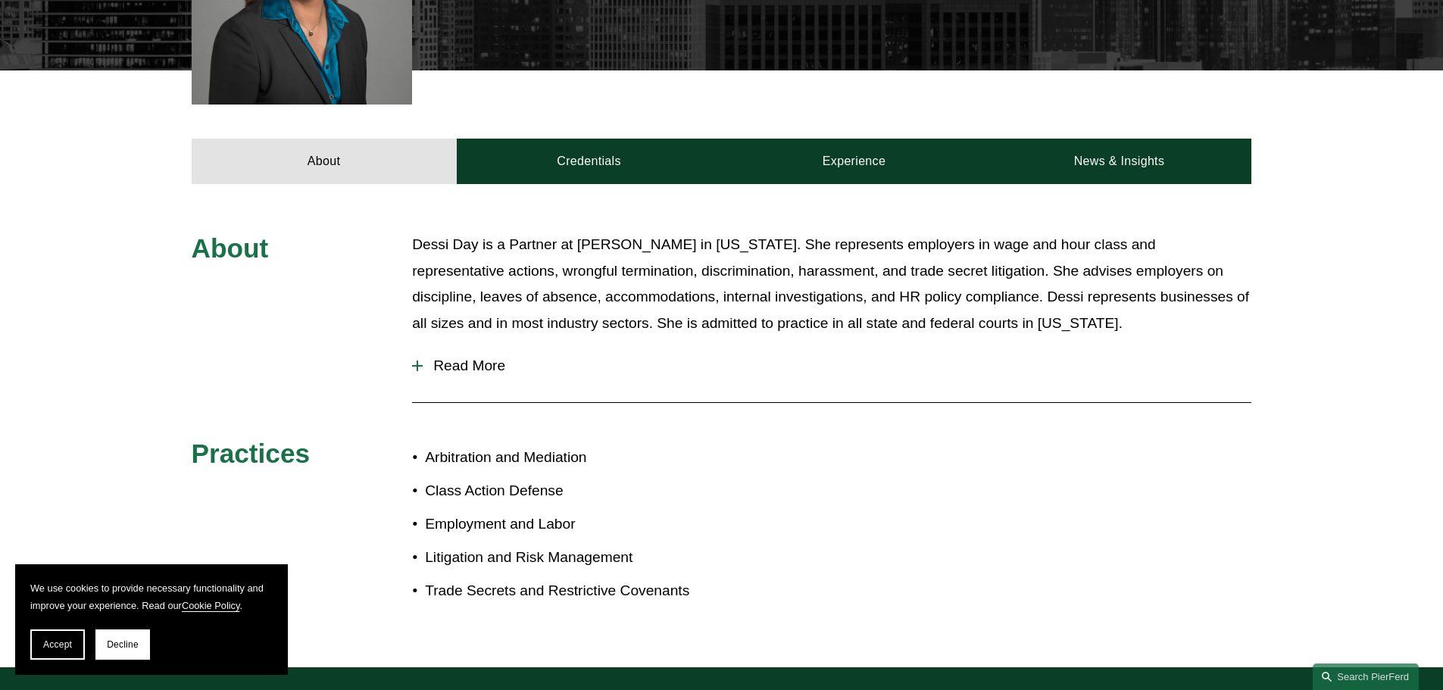
scroll to position [303, 0]
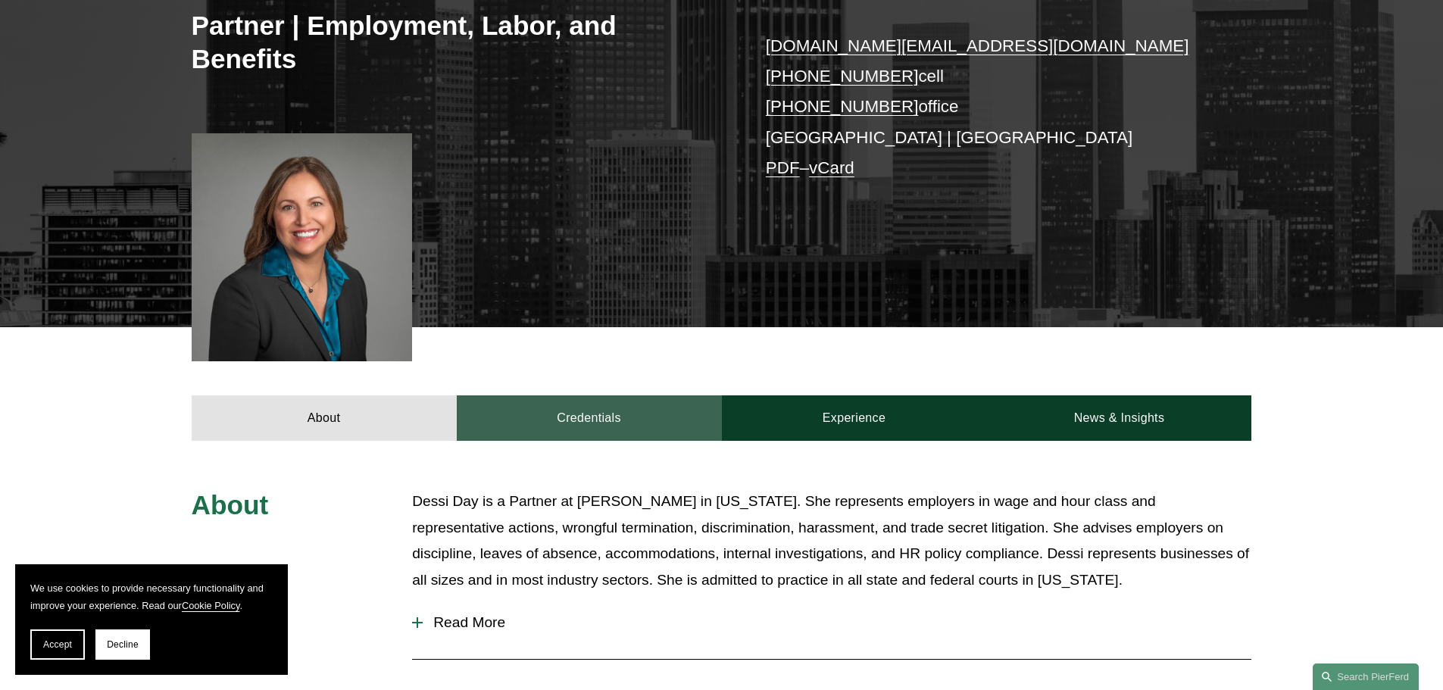
click at [596, 415] on link "Credentials" at bounding box center [589, 418] width 265 height 45
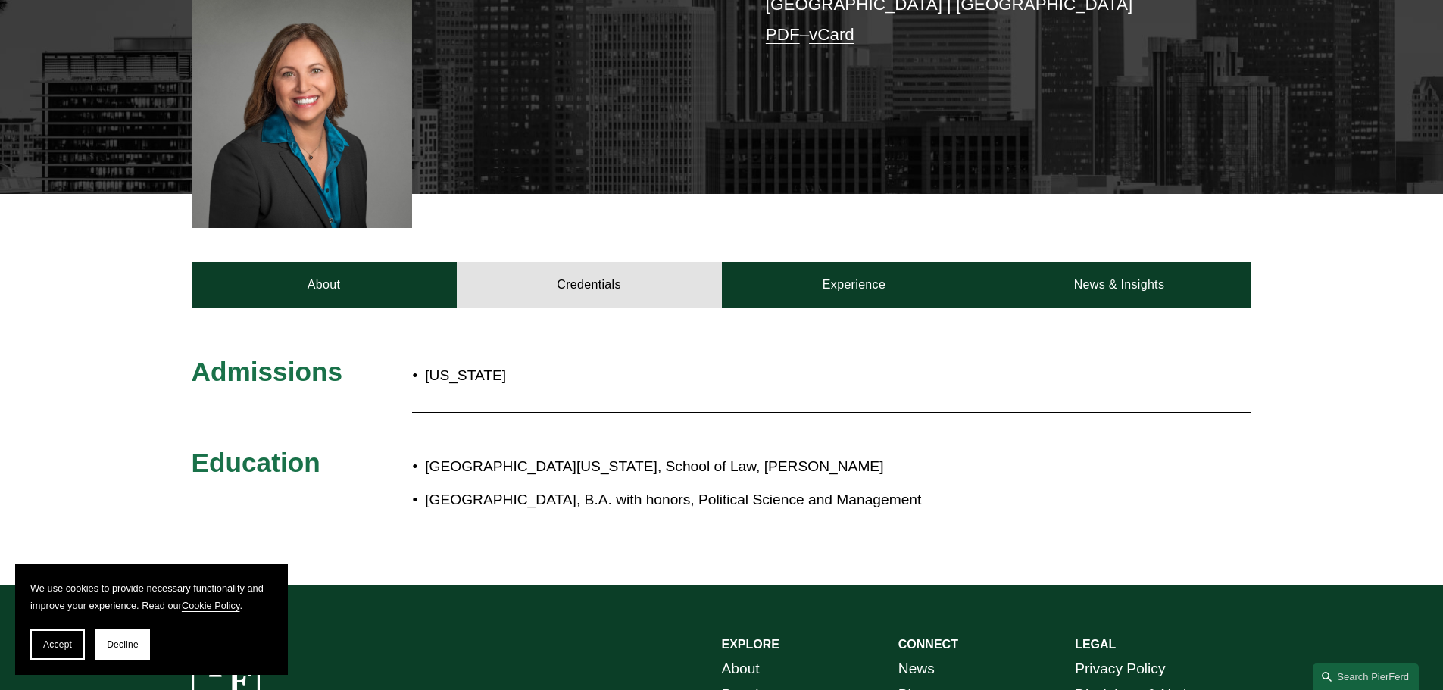
scroll to position [455, 0]
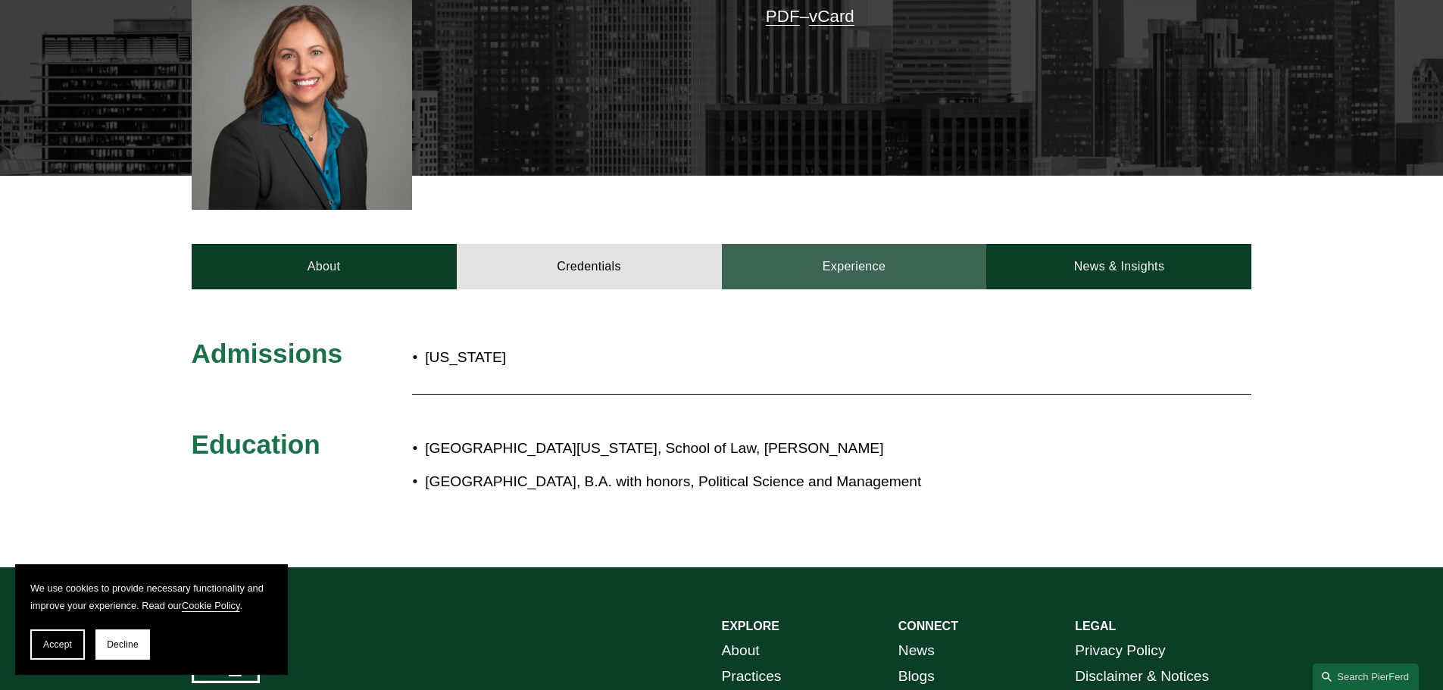
click at [890, 281] on link "Experience" at bounding box center [854, 266] width 265 height 45
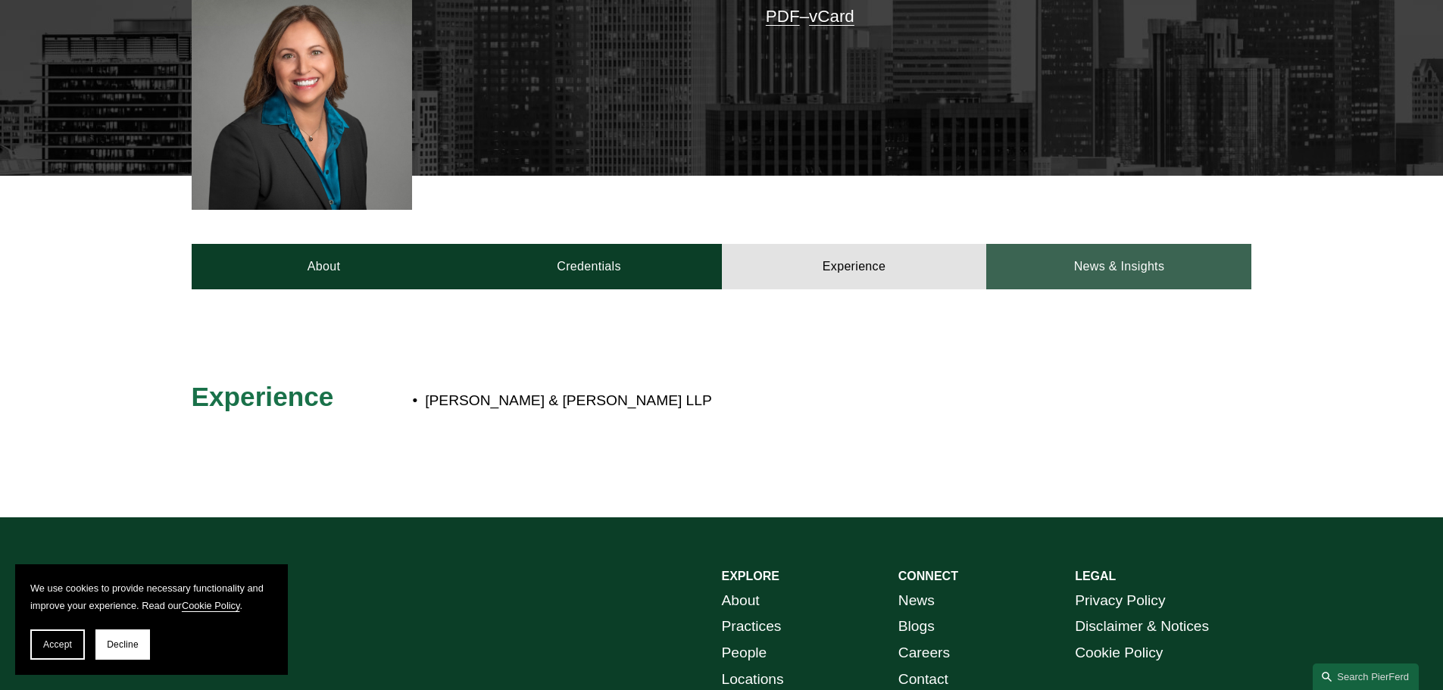
click at [1111, 264] on link "News & Insights" at bounding box center [1118, 266] width 265 height 45
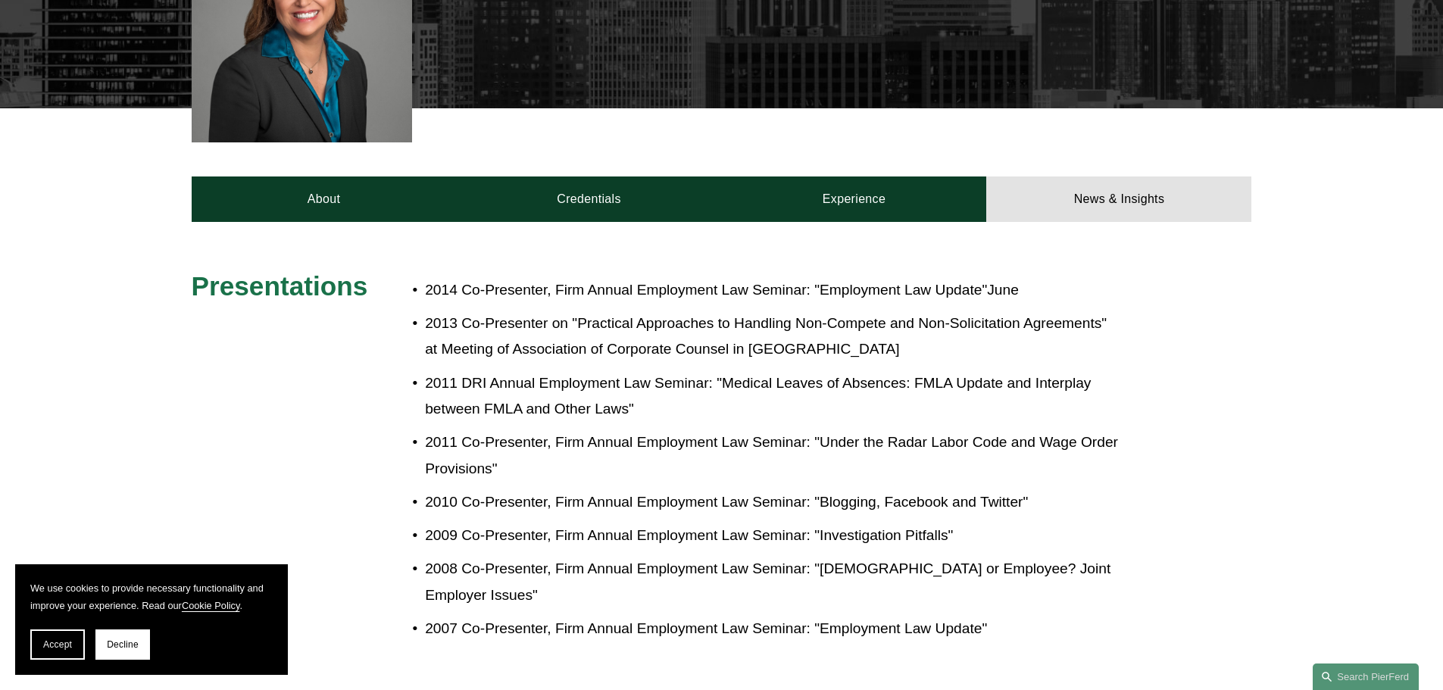
scroll to position [379, 0]
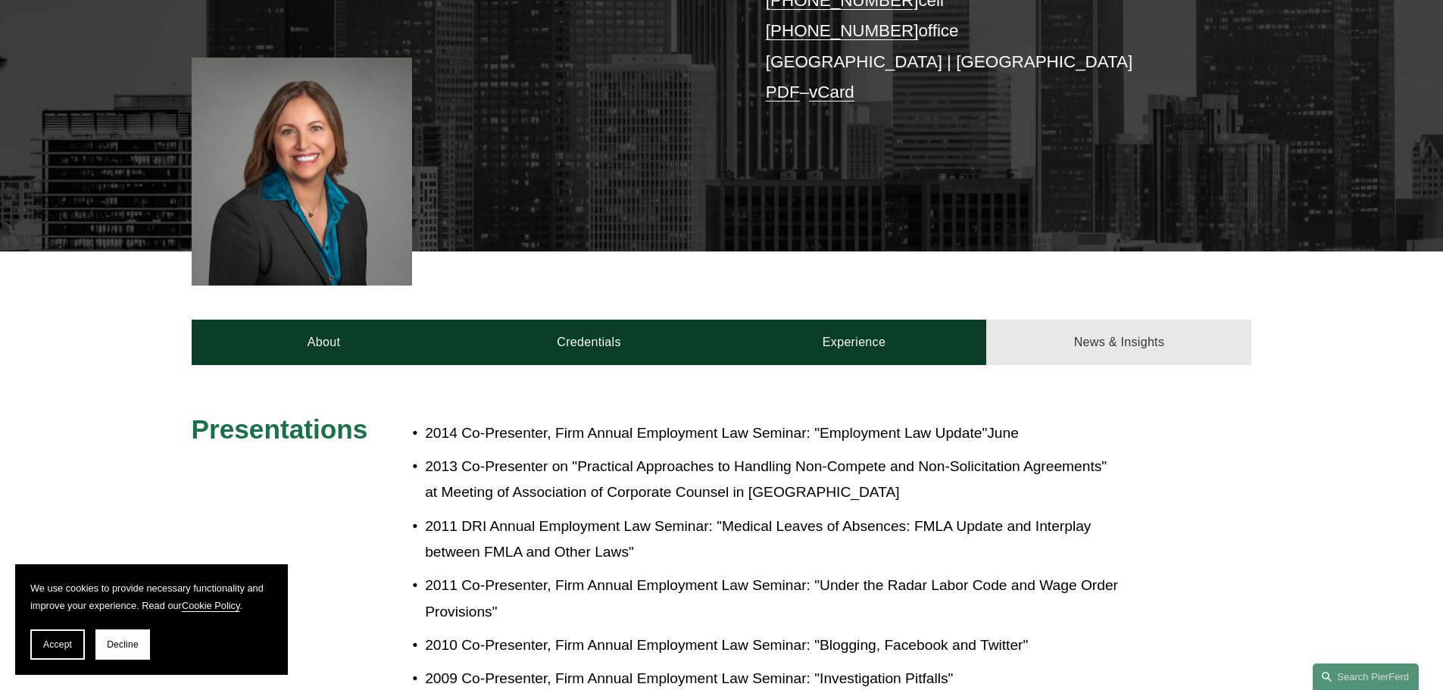
click at [1151, 352] on link "News & Insights" at bounding box center [1118, 342] width 265 height 45
click at [1122, 344] on link "News & Insights" at bounding box center [1118, 342] width 265 height 45
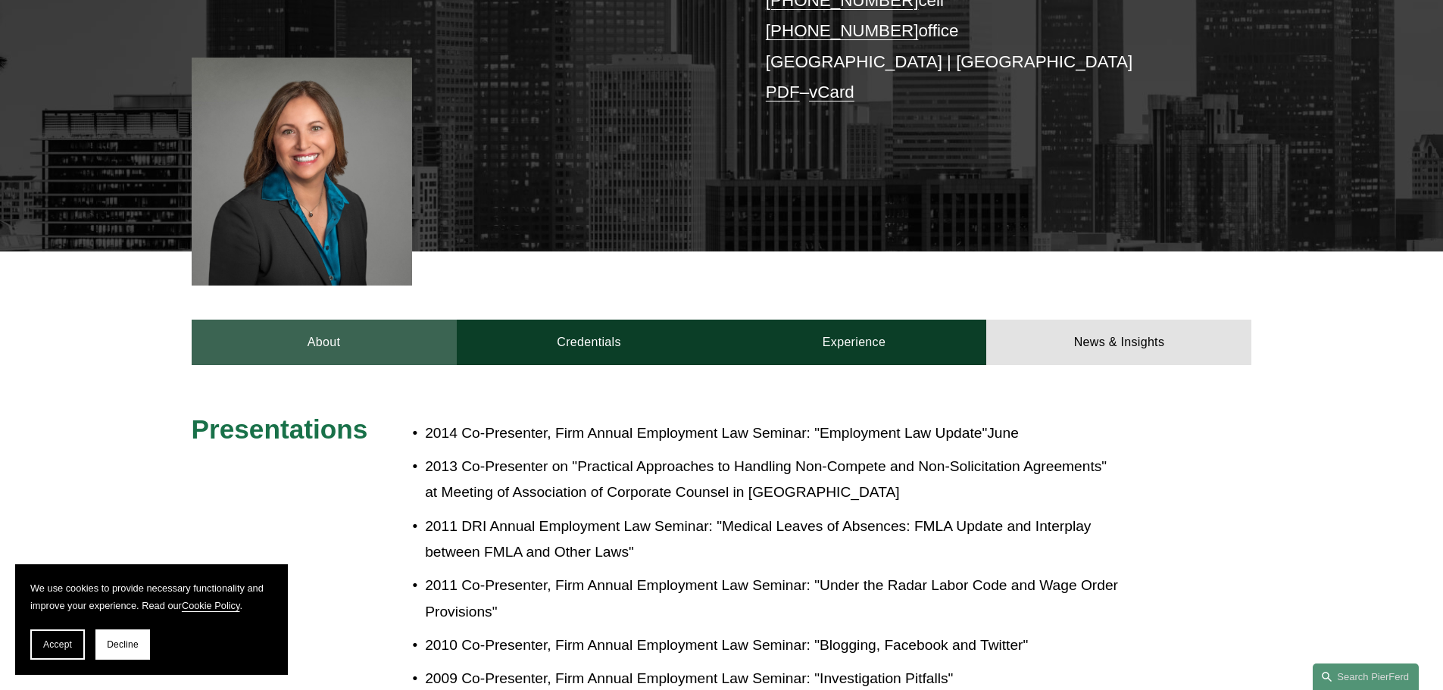
click at [333, 350] on link "About" at bounding box center [324, 342] width 265 height 45
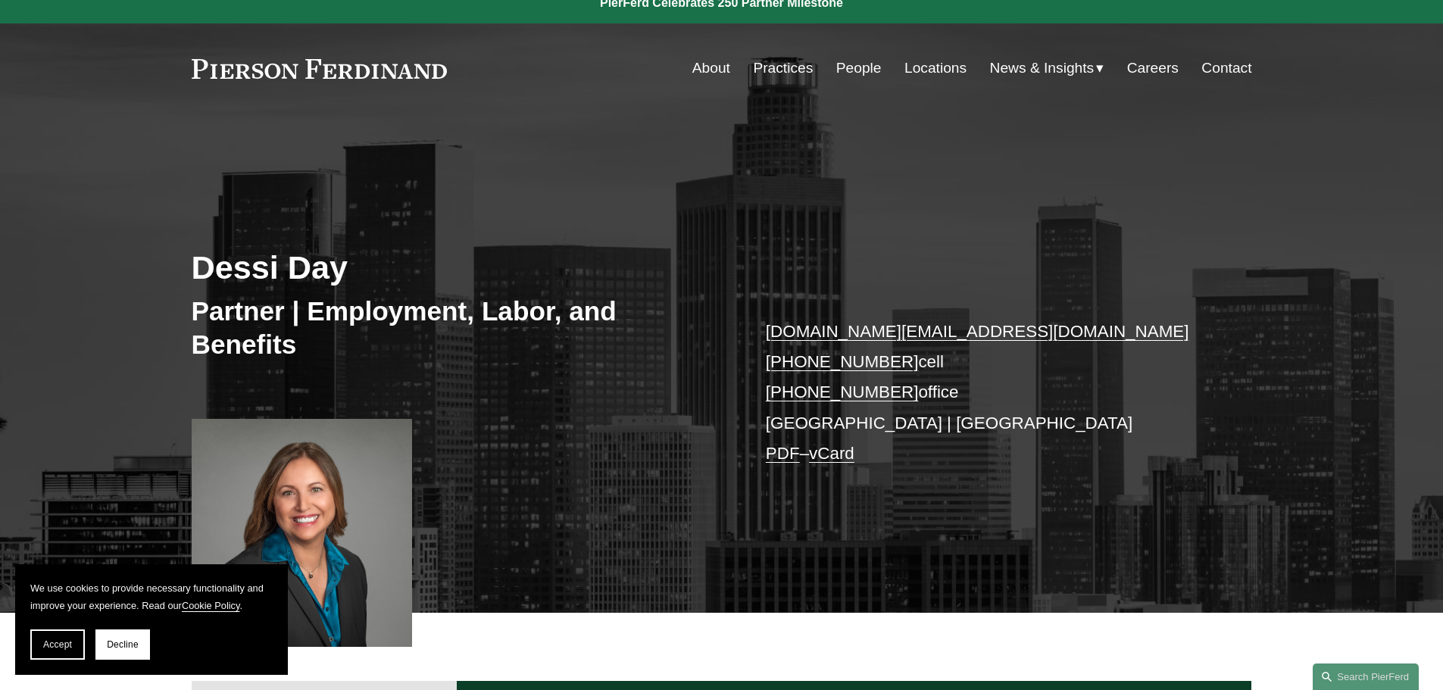
scroll to position [0, 0]
